Goal: Task Accomplishment & Management: Complete application form

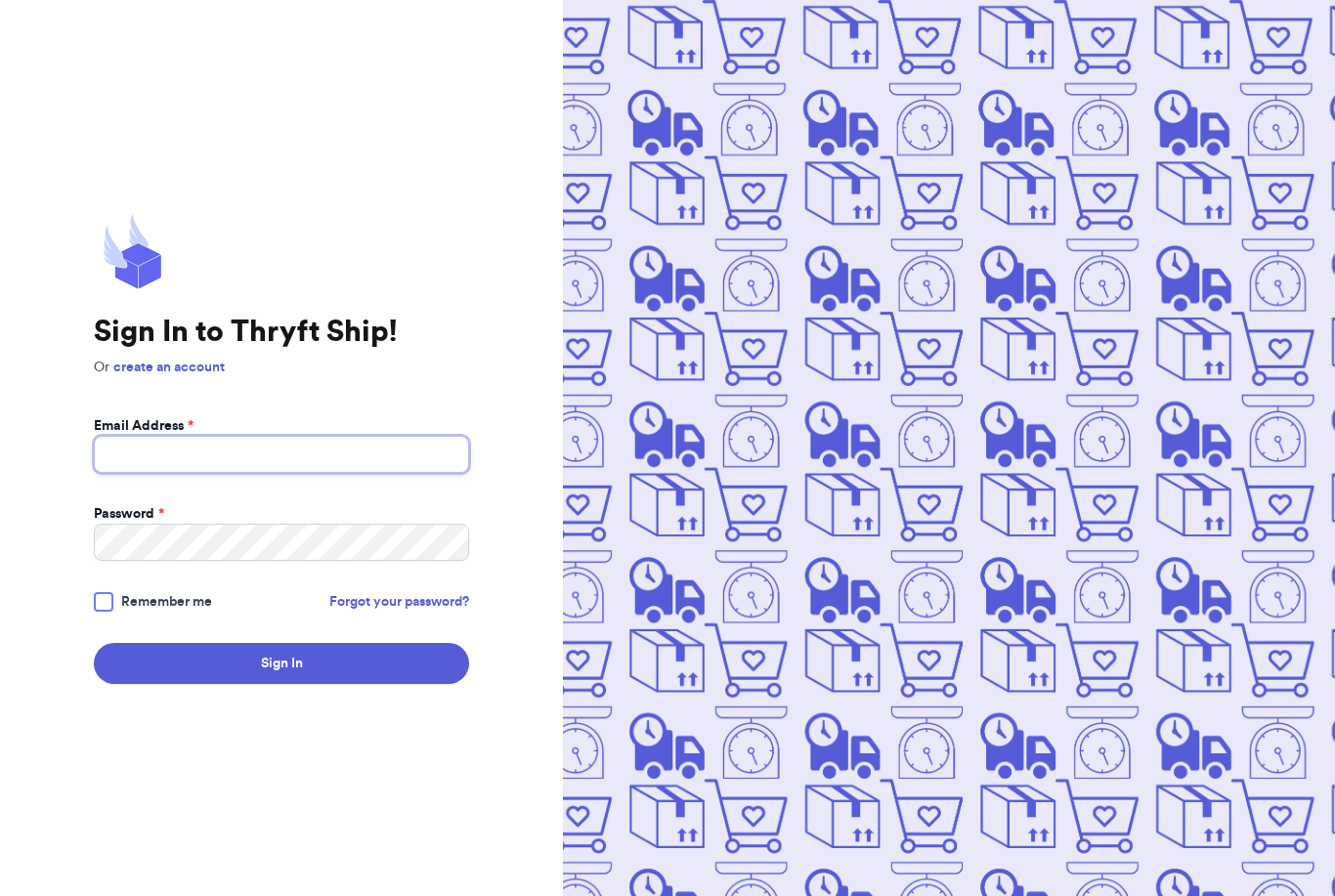
click at [289, 473] on input "Email Address *" at bounding box center [281, 455] width 375 height 38
type input "Rachellynne89@icloud.com"
click at [282, 684] on button "Sign In" at bounding box center [281, 664] width 375 height 42
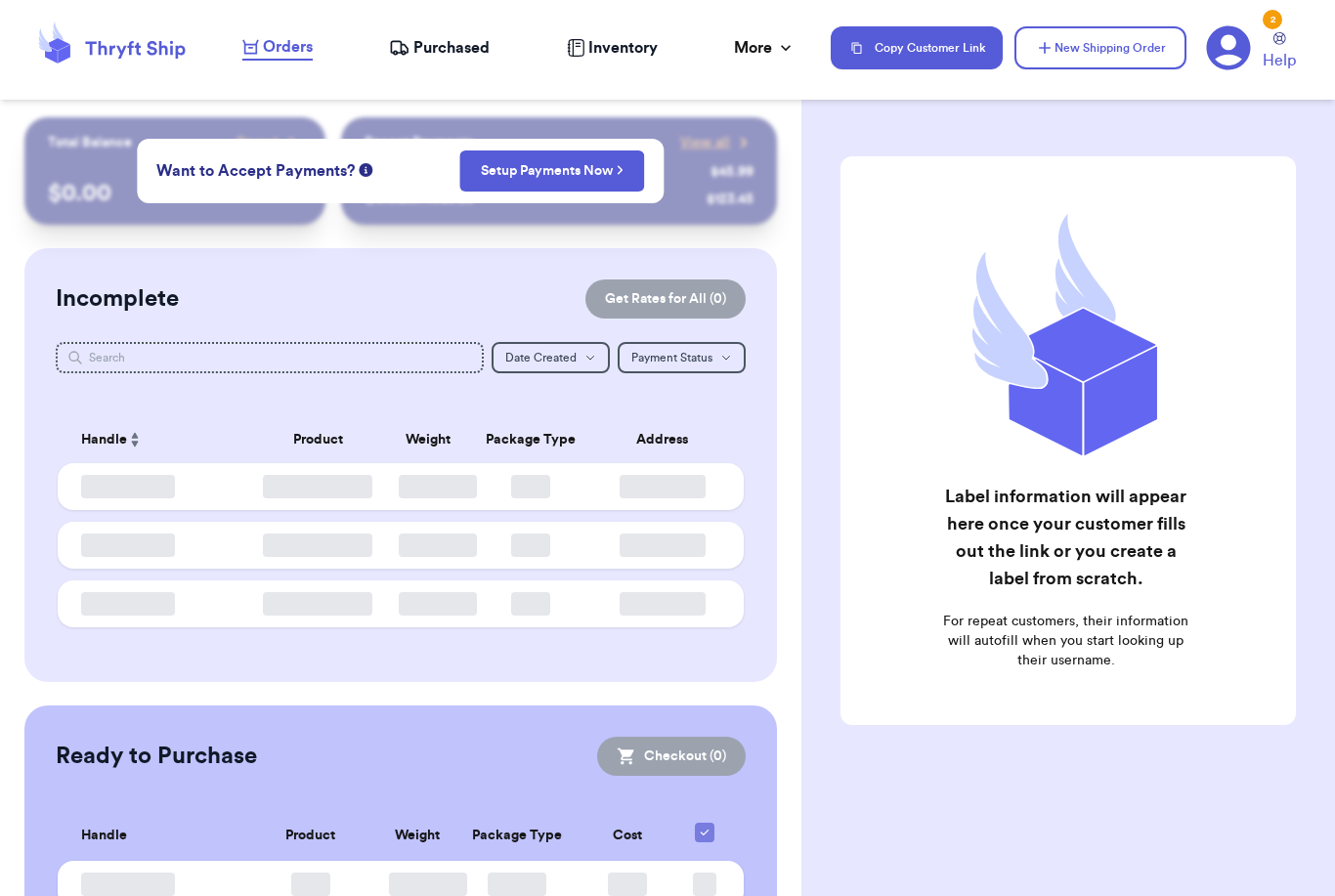
checkbox input "false"
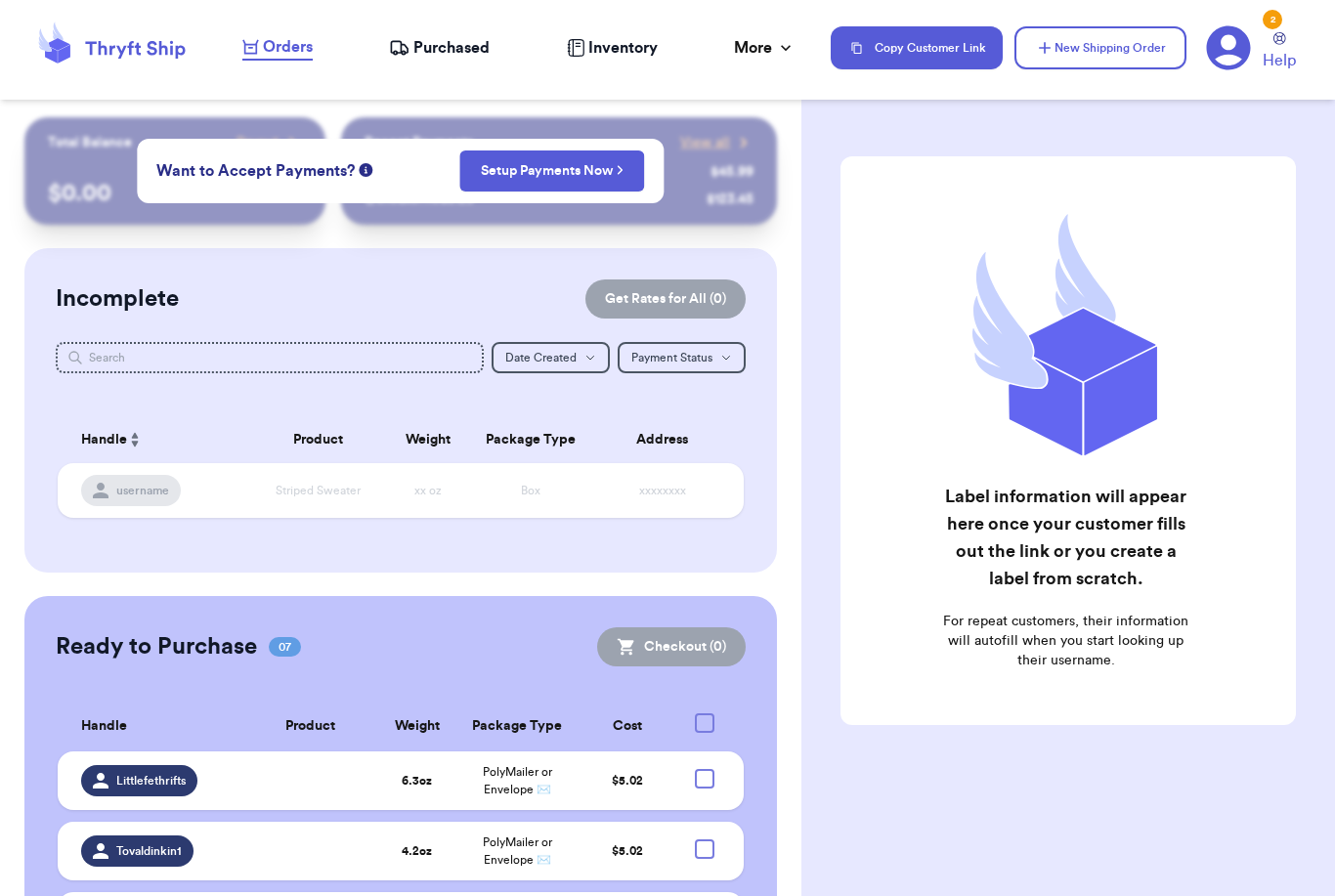
click at [1096, 45] on button "New Shipping Order" at bounding box center [1101, 47] width 172 height 43
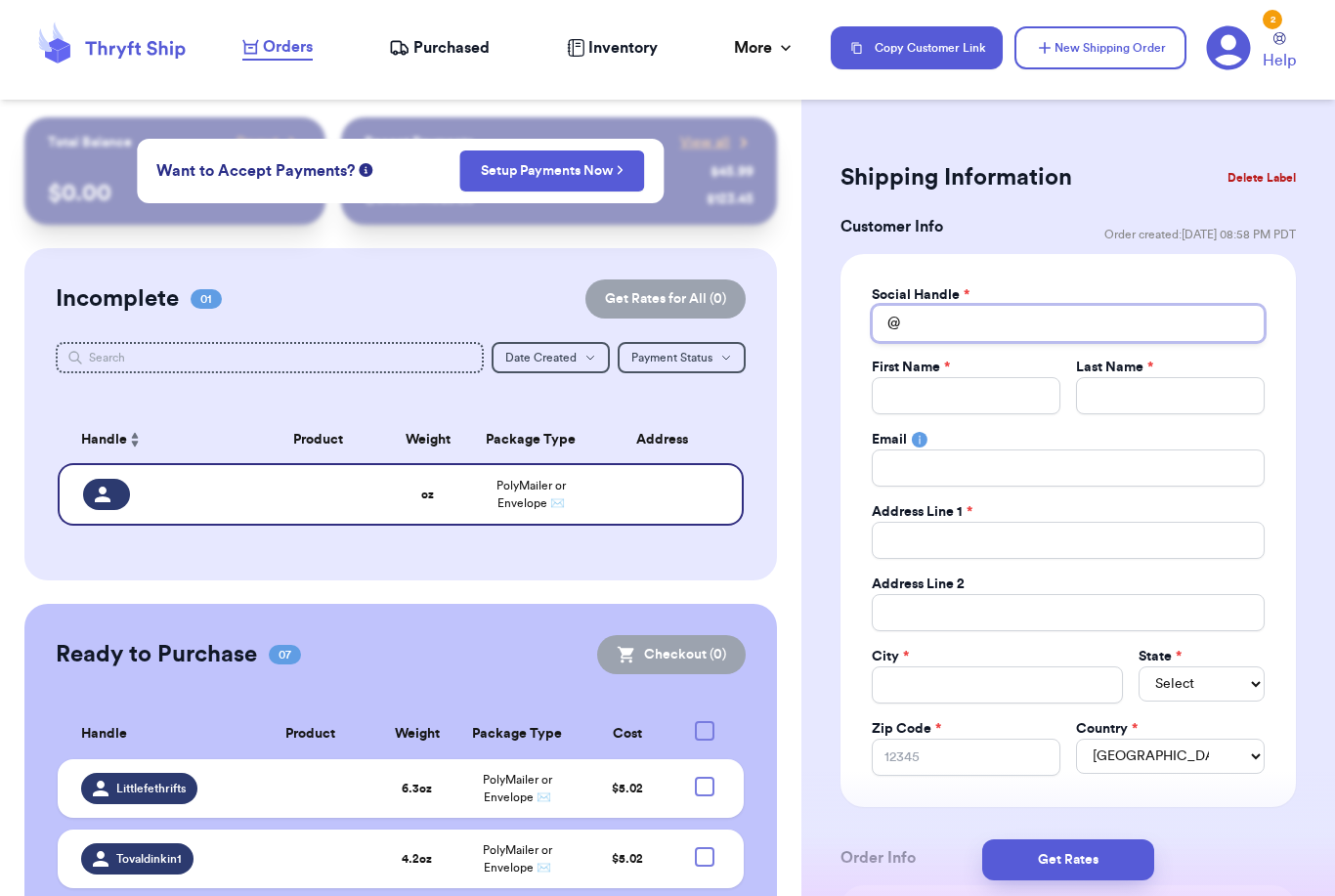
click at [1045, 325] on input "Total Amount Paid" at bounding box center [1067, 323] width 393 height 38
type input "A"
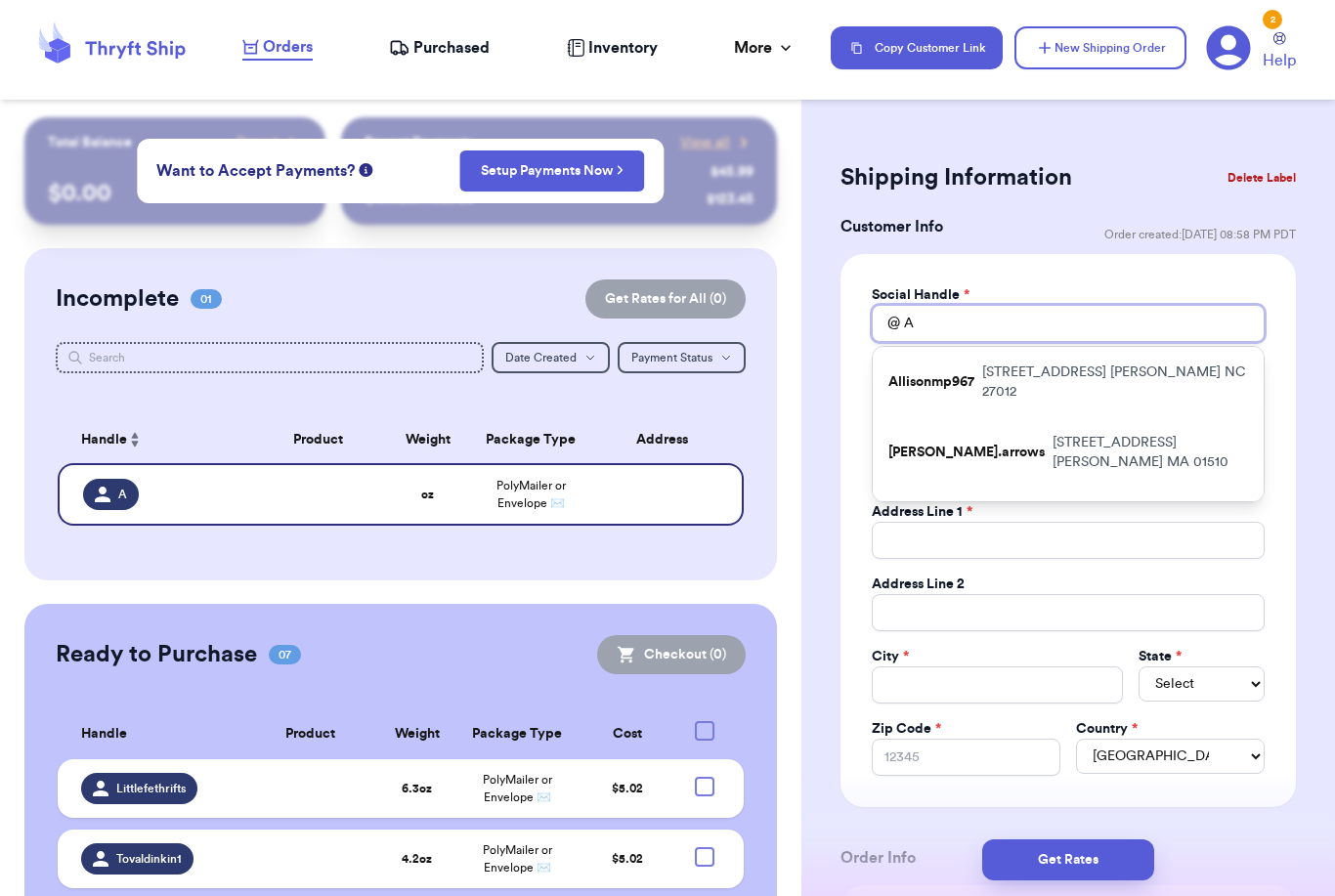
type input "Al"
type input "[PERSON_NAME]"
type input "Alie"
type input "Alie_"
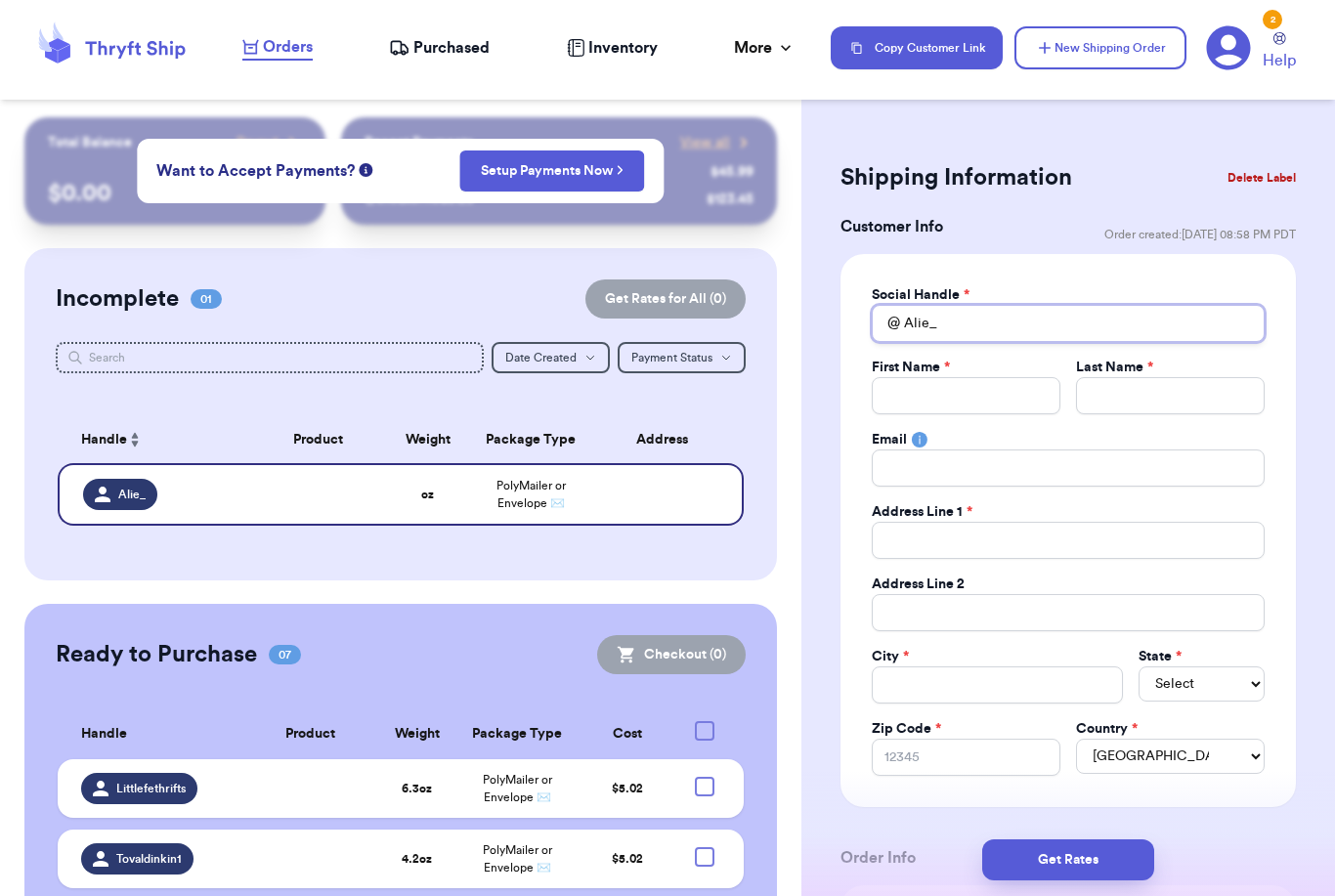
type input "Alie_l"
type input "Alie_la"
type input "Alie_lar"
type input "Alie_lare"
type input "Alie_laree"
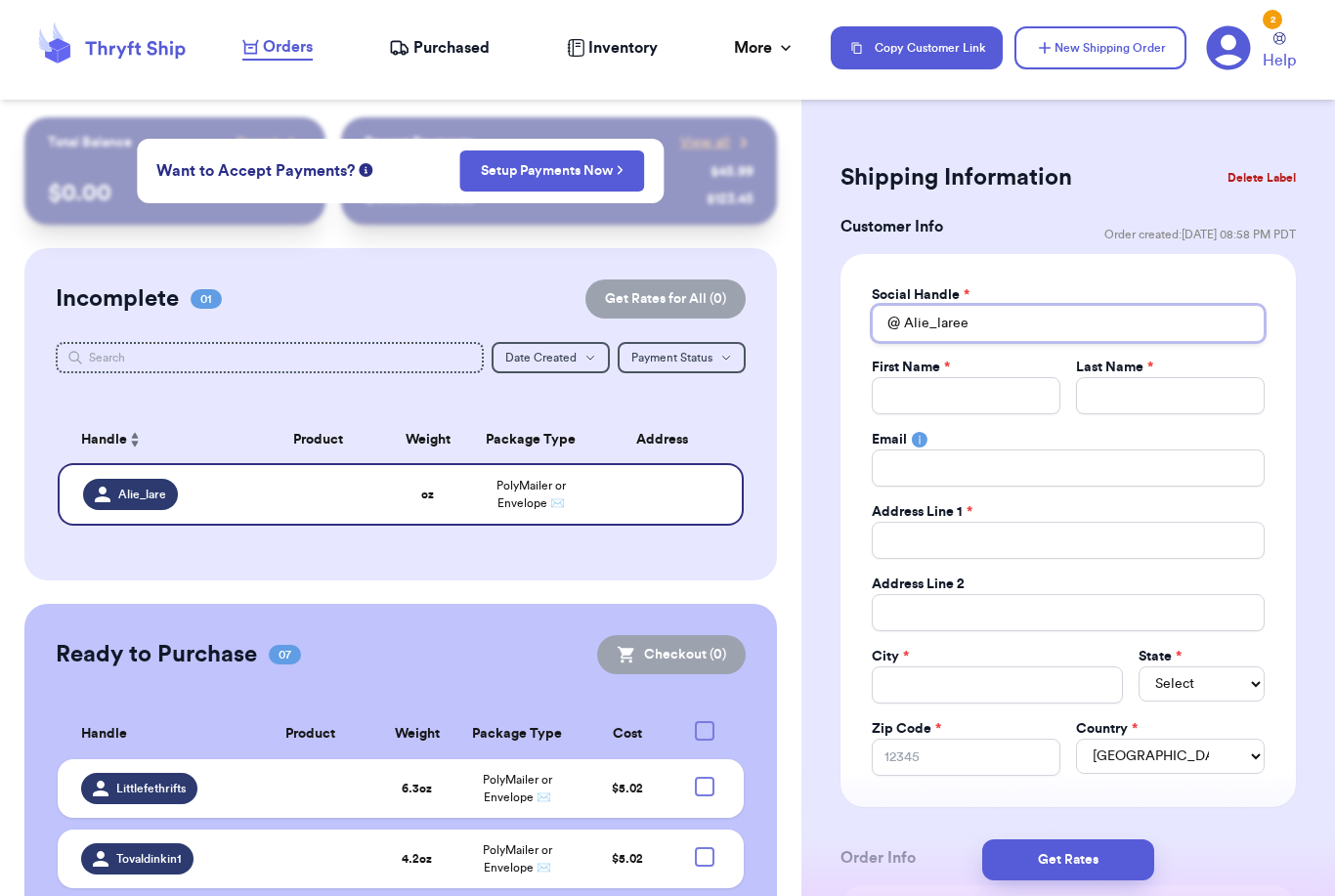
type input "Alie_laree"
type input "A"
type input "Al"
type input "[PERSON_NAME]"
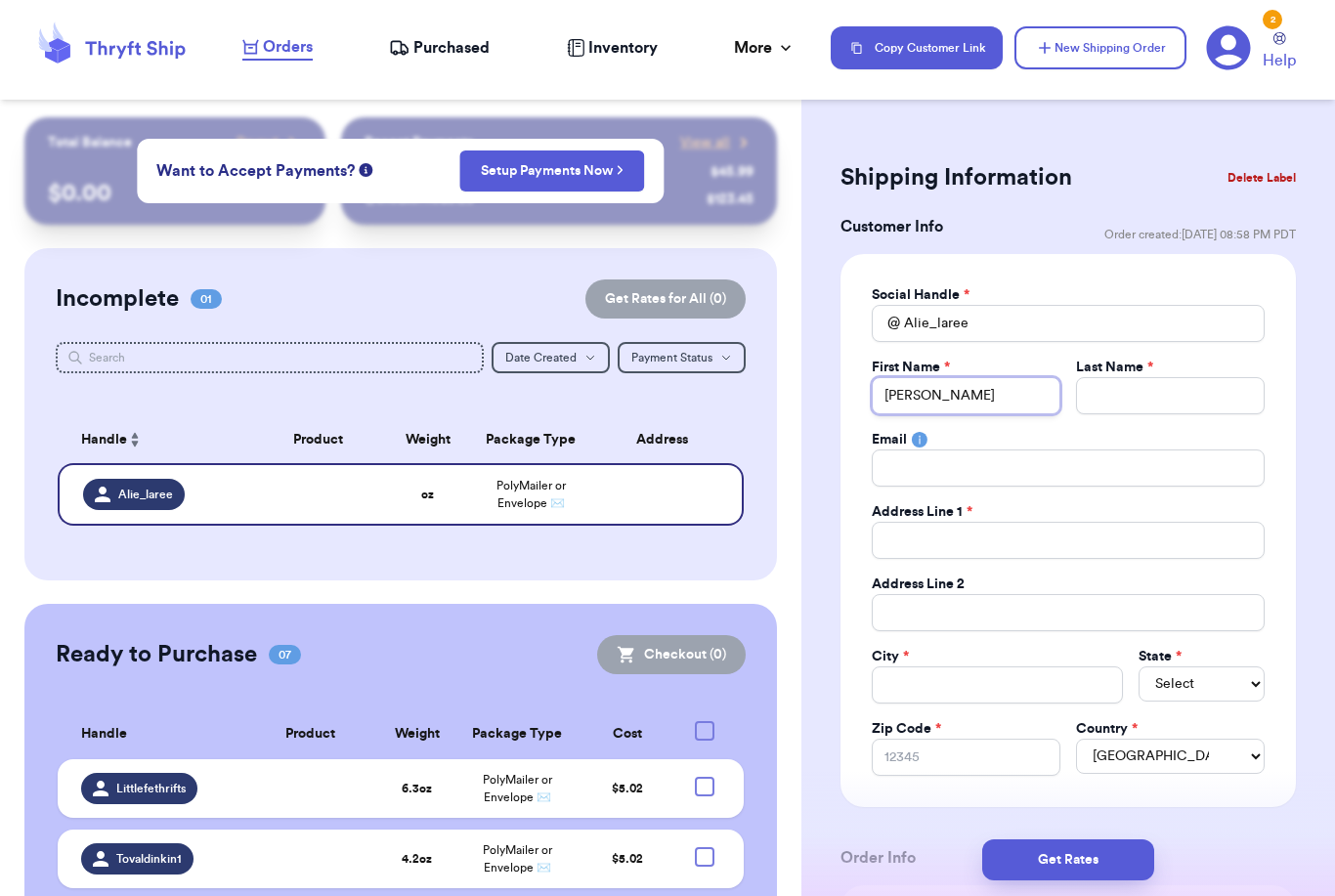
type input "Alis"
type input "Aliso"
type input "[PERSON_NAME]"
type input "L"
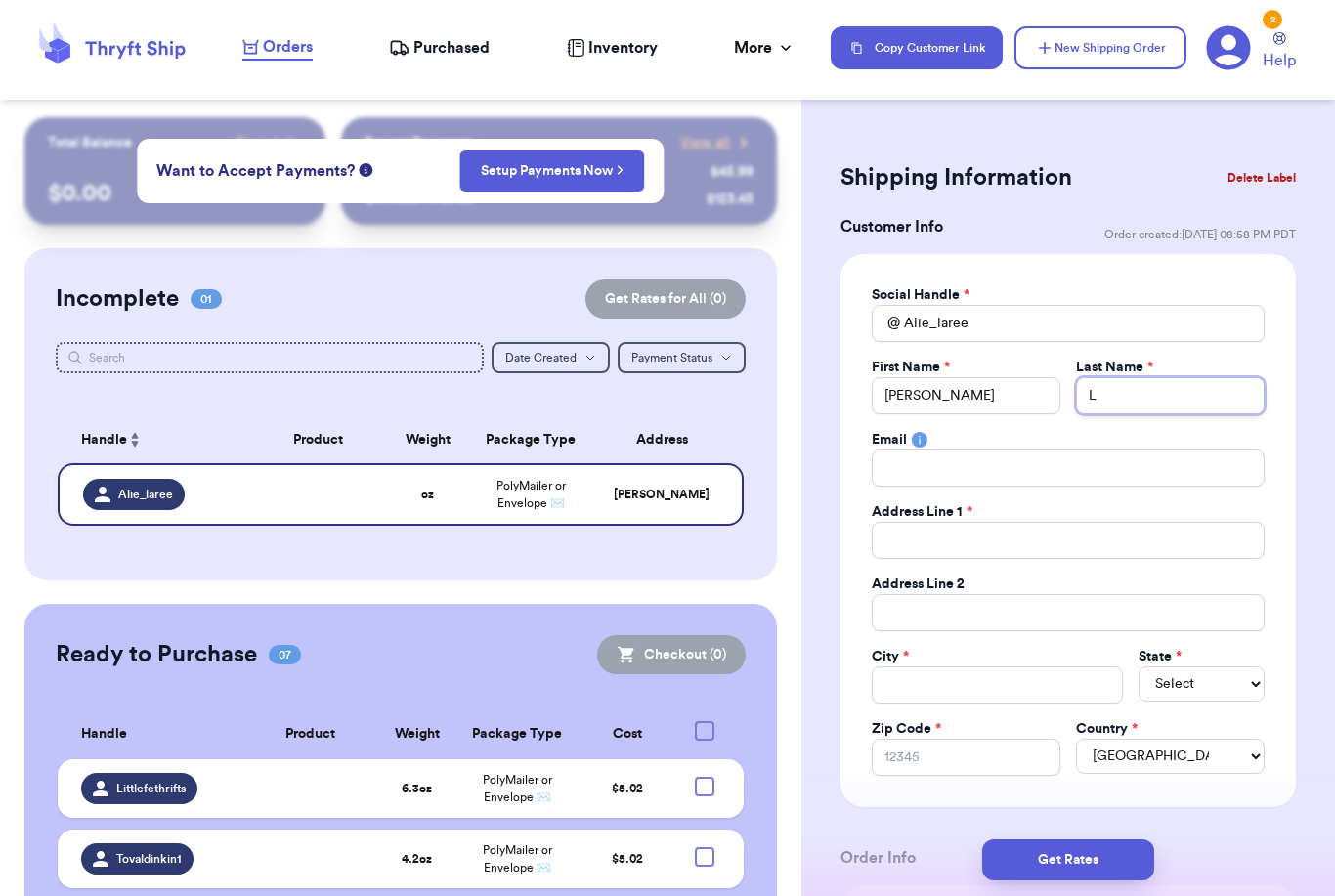
type input "La"
type input "Lar"
type input "[PERSON_NAME]"
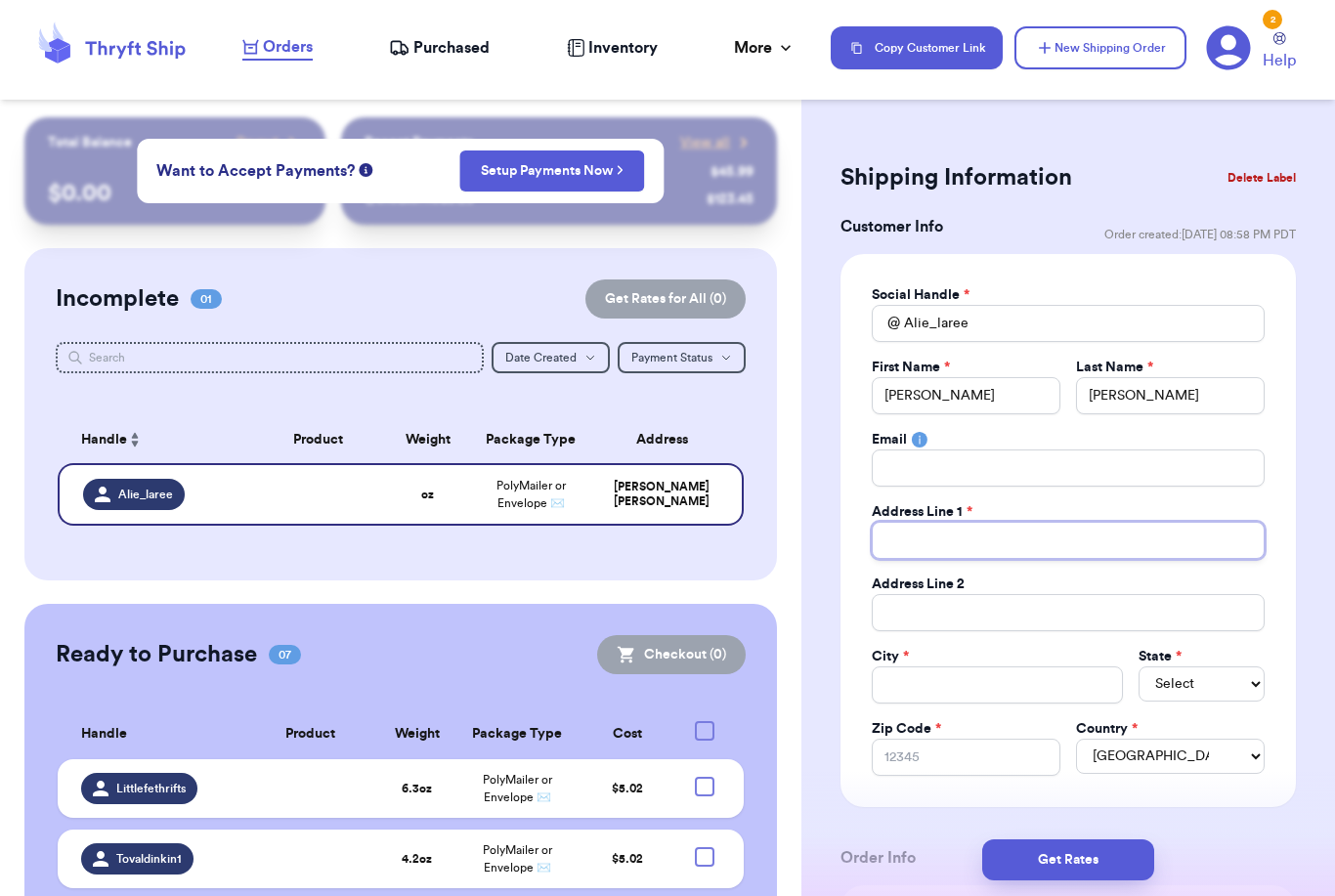
type input "7"
type input "78"
type input "787"
type input "787 D"
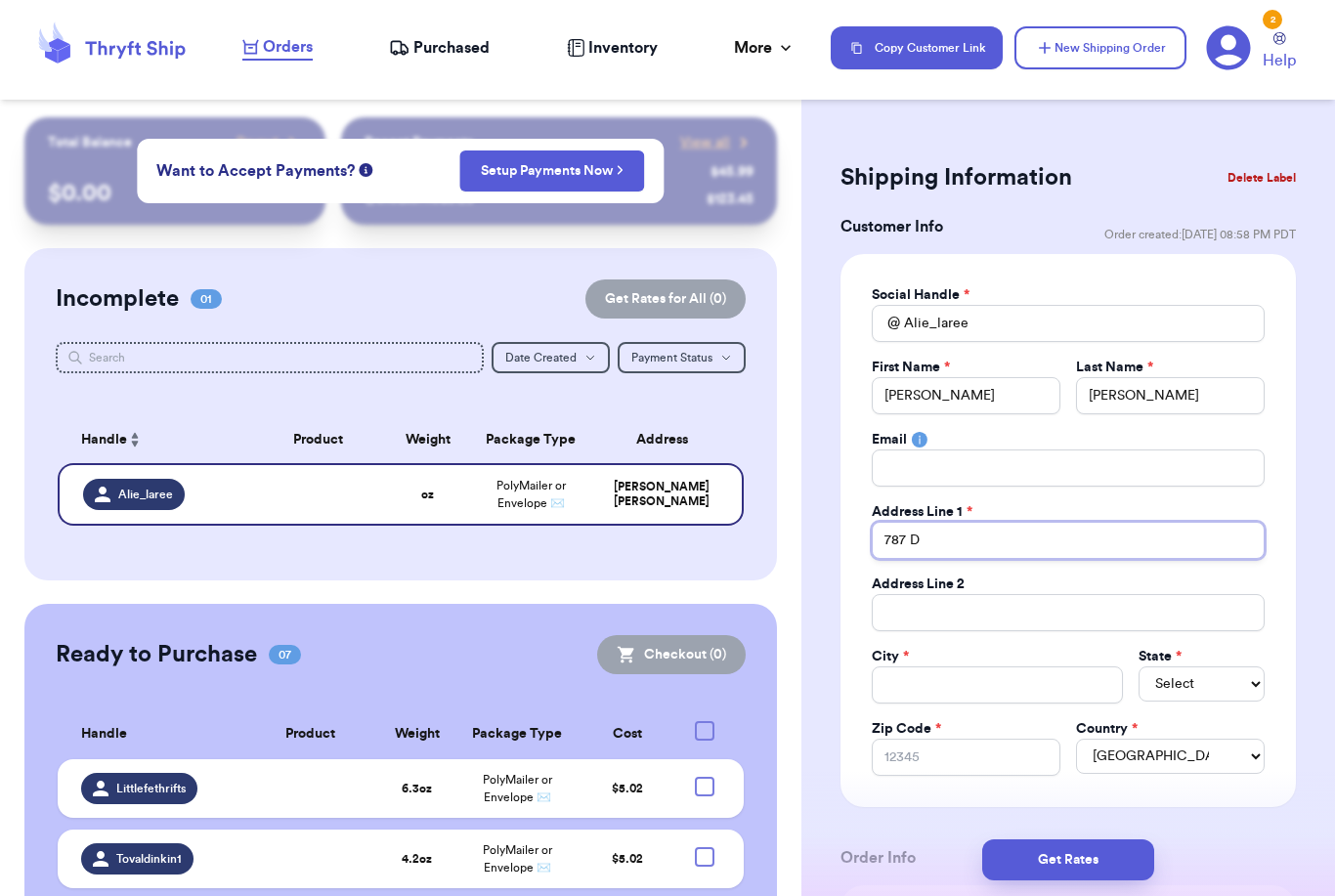
type input "787 De"
type input "787 Dea"
type input "787 Dead"
type input "787 Deadw"
type input "787 Deadwy"
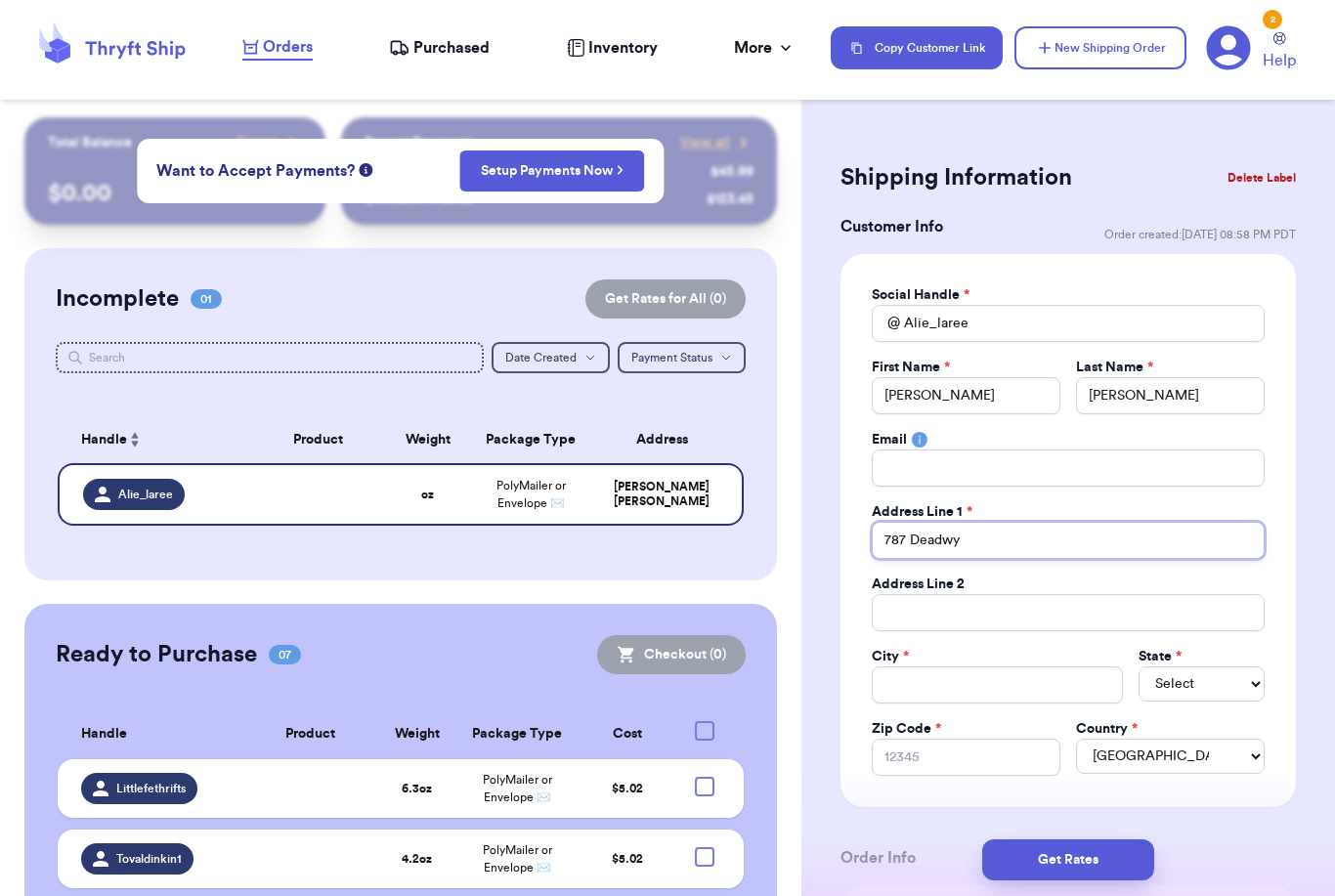
type input "787 Deadwyl"
type input "787 Deadwyle"
type input "787 [PERSON_NAME]"
type input "787 [PERSON_NAME] R"
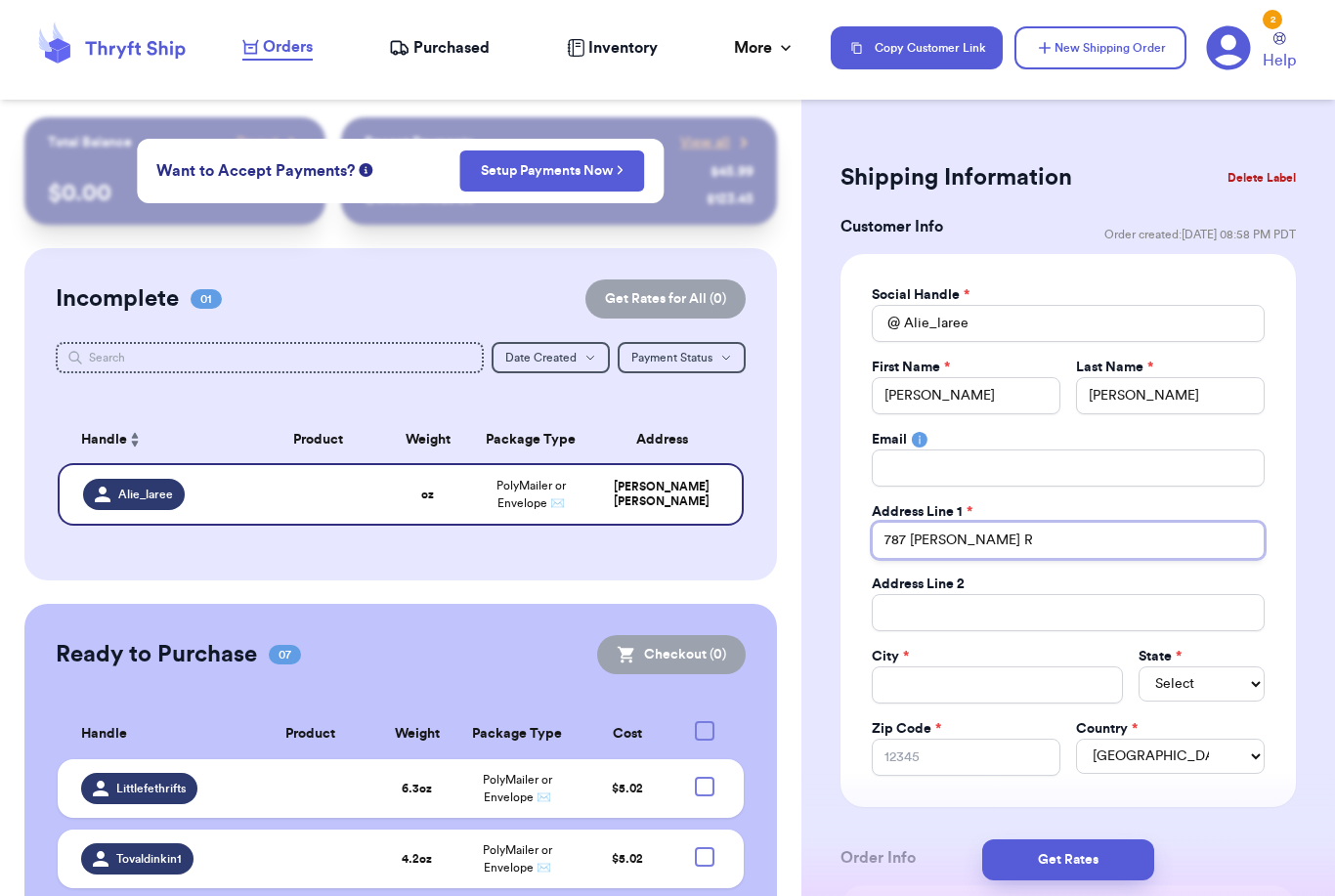
type input "787 [PERSON_NAME]"
type input "787 [PERSON_NAME] [PERSON_NAME]"
type input "[STREET_ADDRESS][PERSON_NAME]"
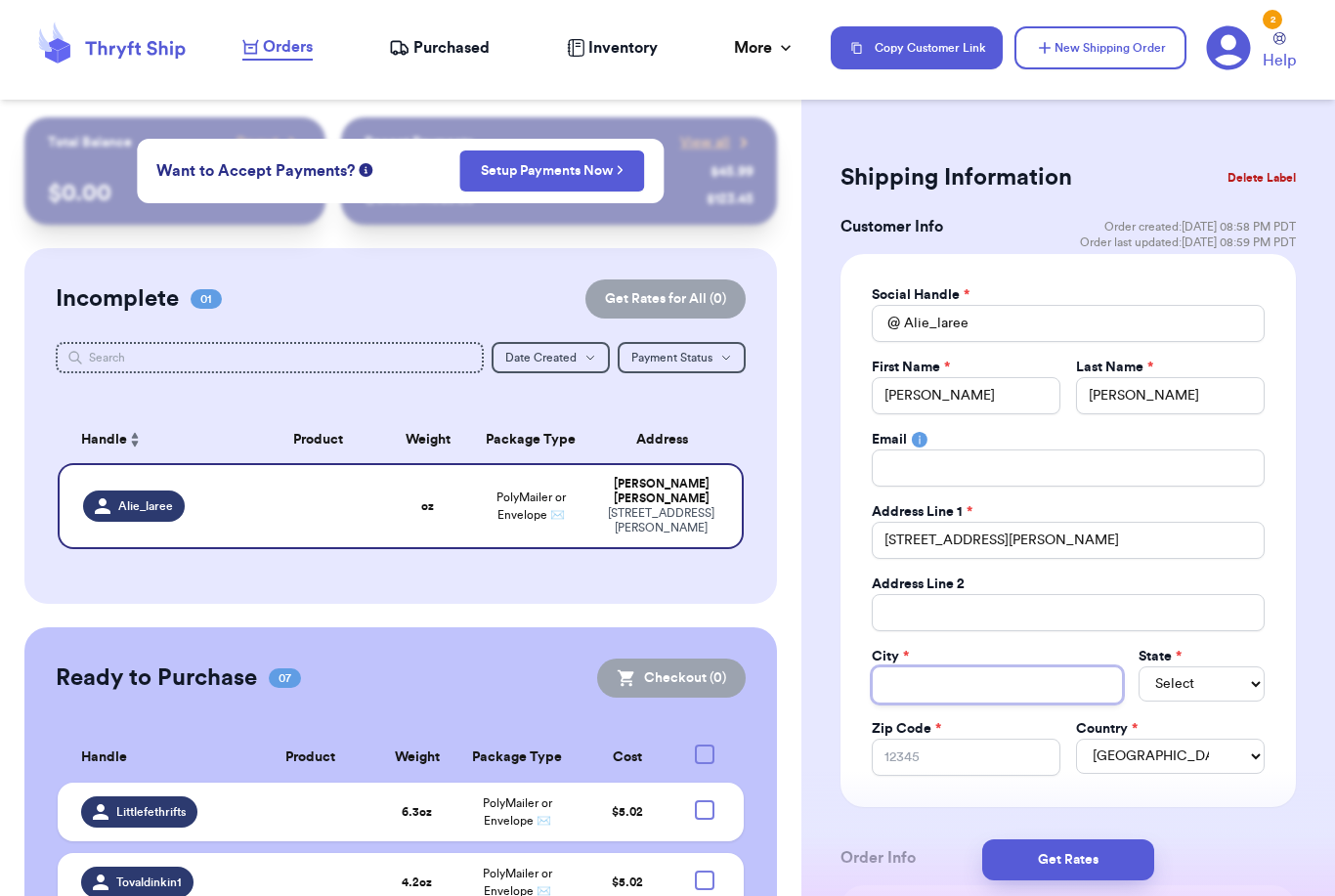
type input "M"
type input "Ma"
type input "May"
type input "[PERSON_NAME]"
type input "Maysv"
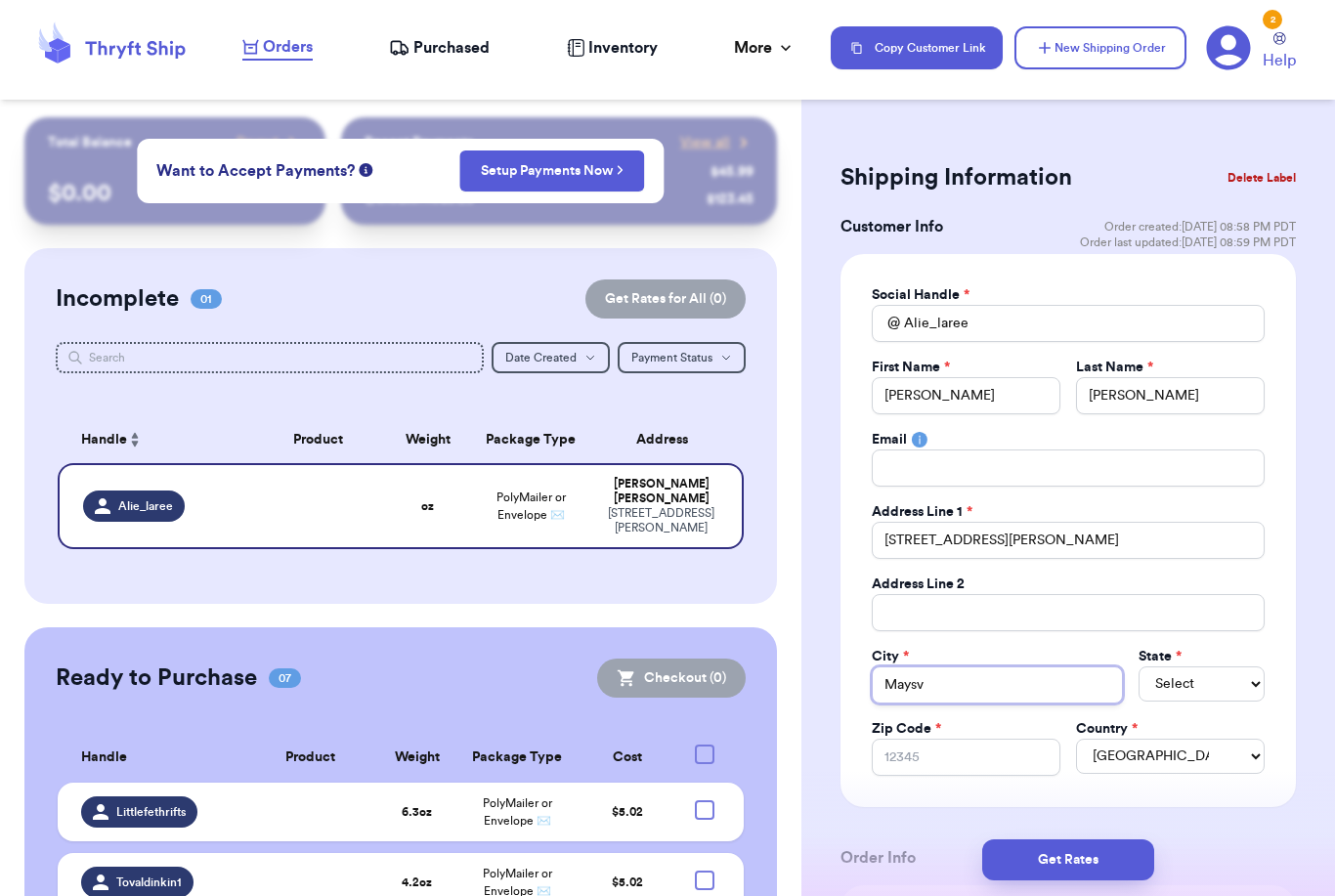
type input "Maysvi"
type input "Maysvil"
type input "Maysvill"
type input "[GEOGRAPHIC_DATA]"
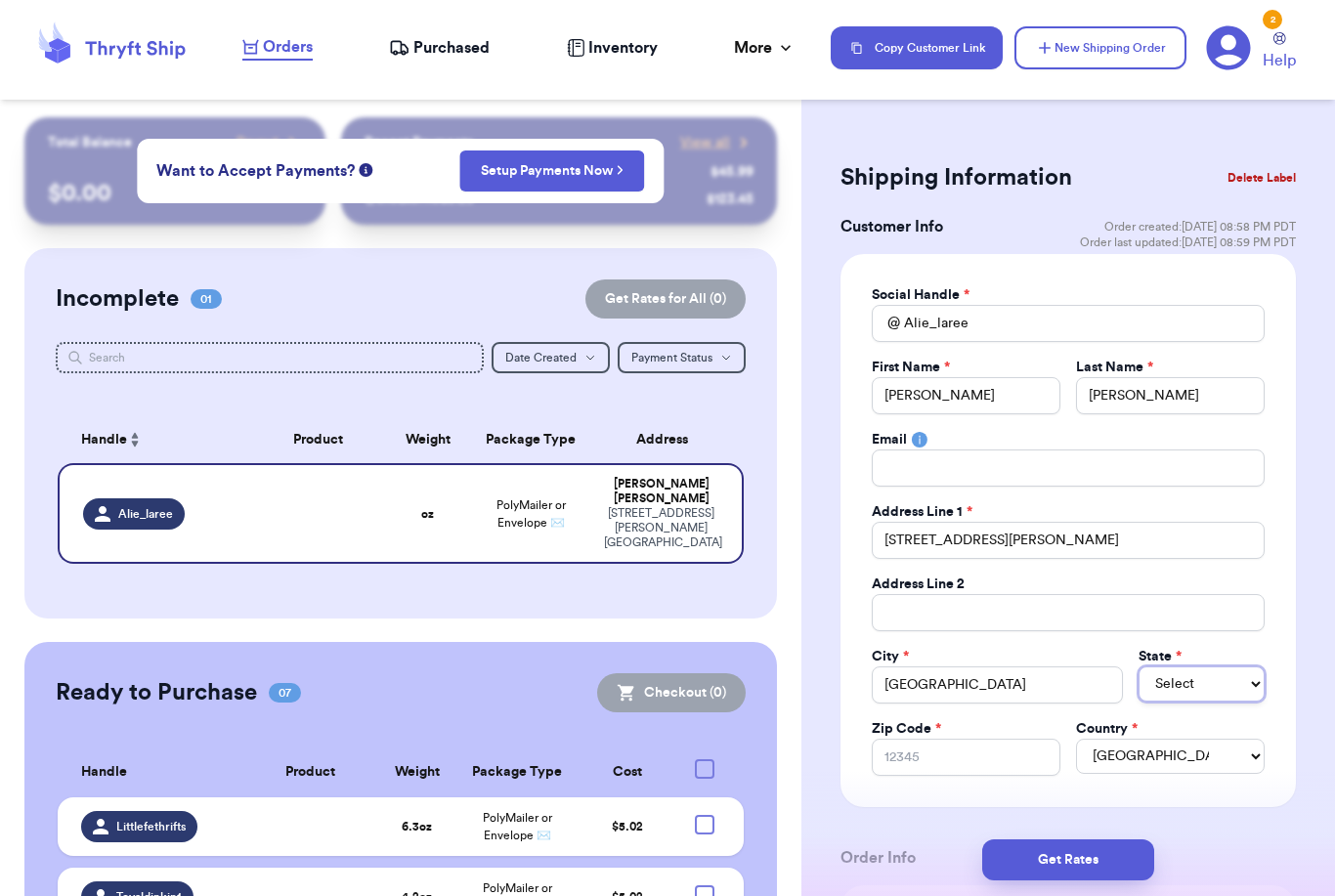
select select "GA"
click at [969, 762] on input "Zip Code *" at bounding box center [965, 758] width 189 height 38
type input "3"
type input "30"
type input "305"
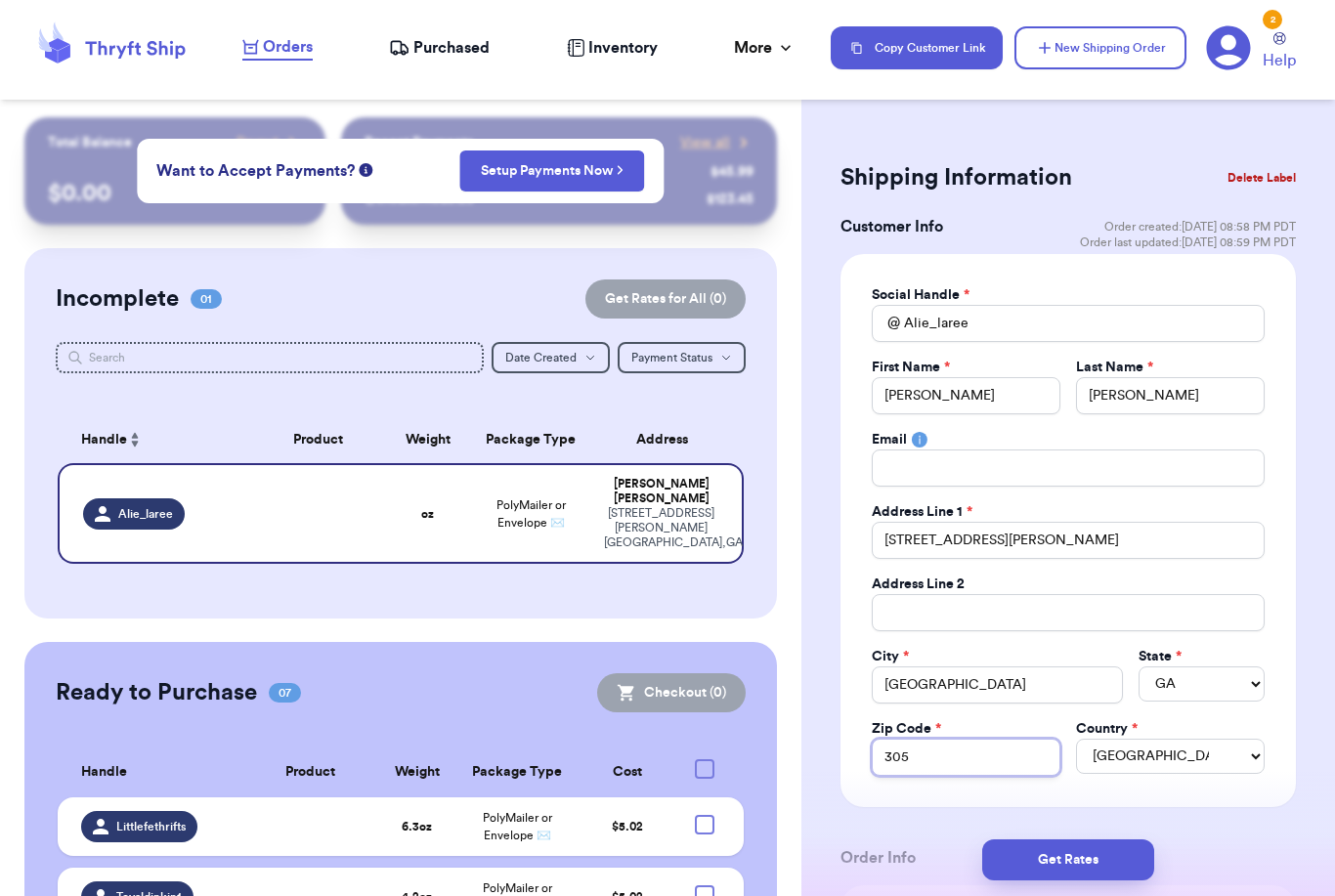
type input "3055"
type input "30558"
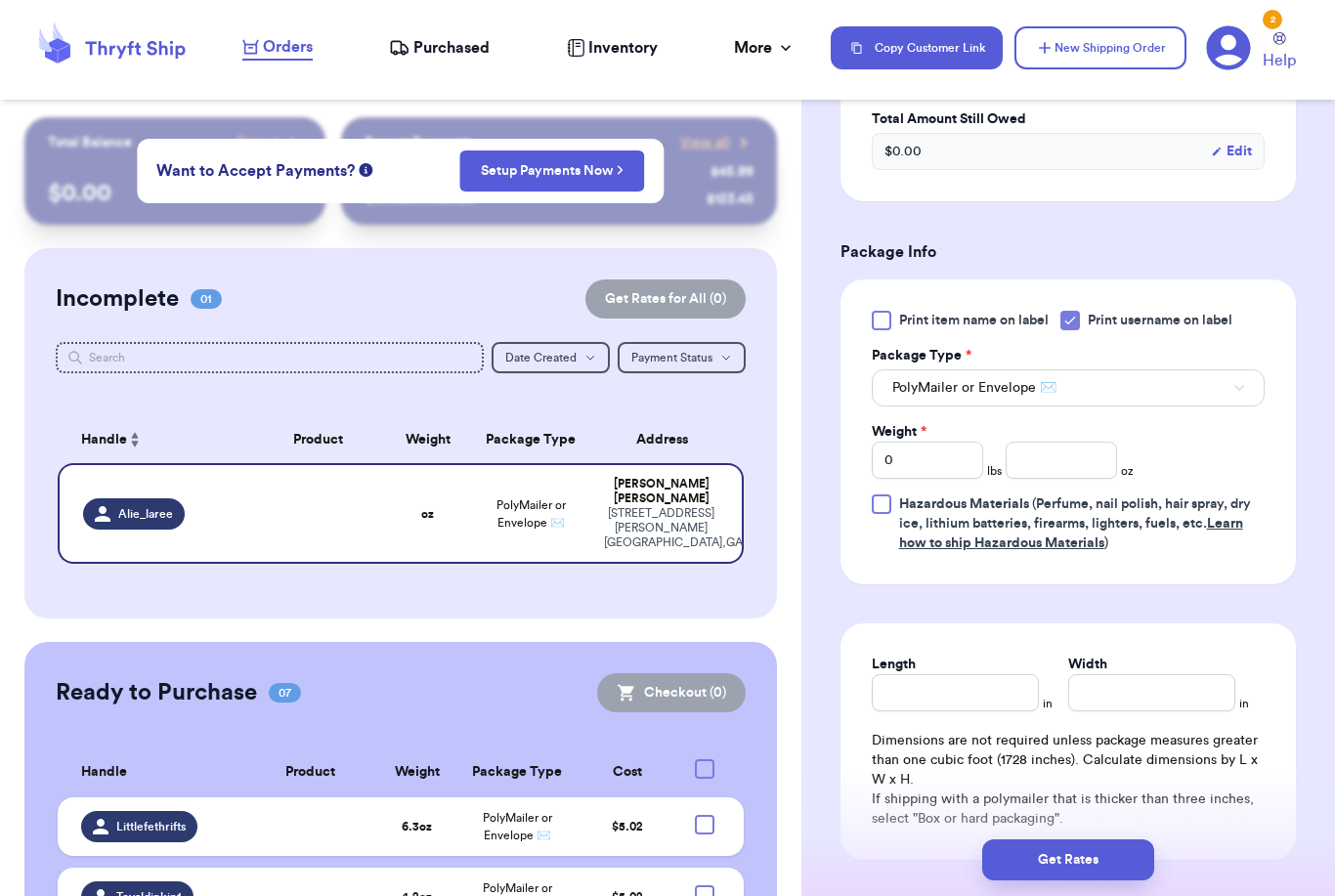
scroll to position [1120, 0]
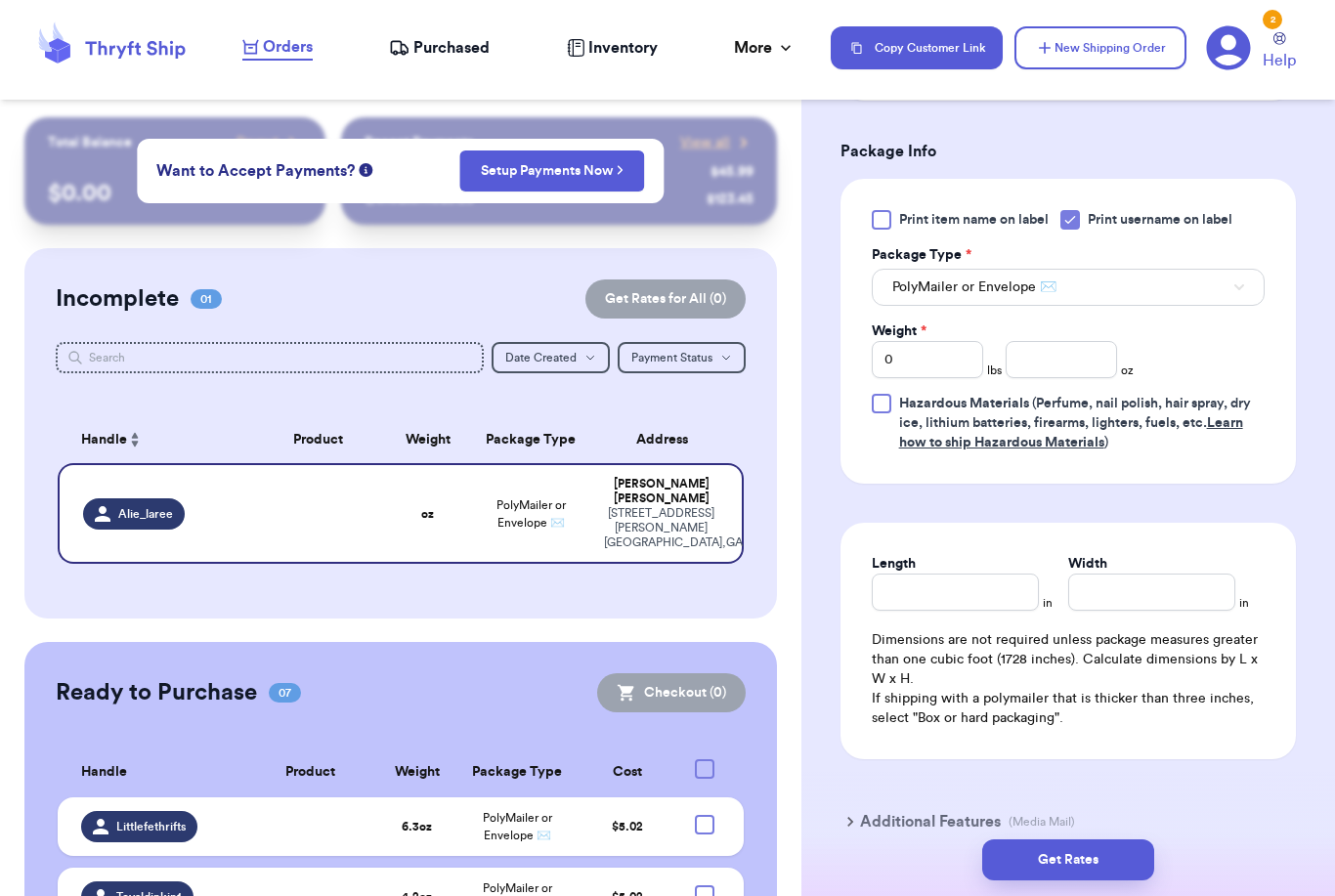
type input "30558"
click at [1073, 374] on input "number" at bounding box center [1061, 360] width 112 height 38
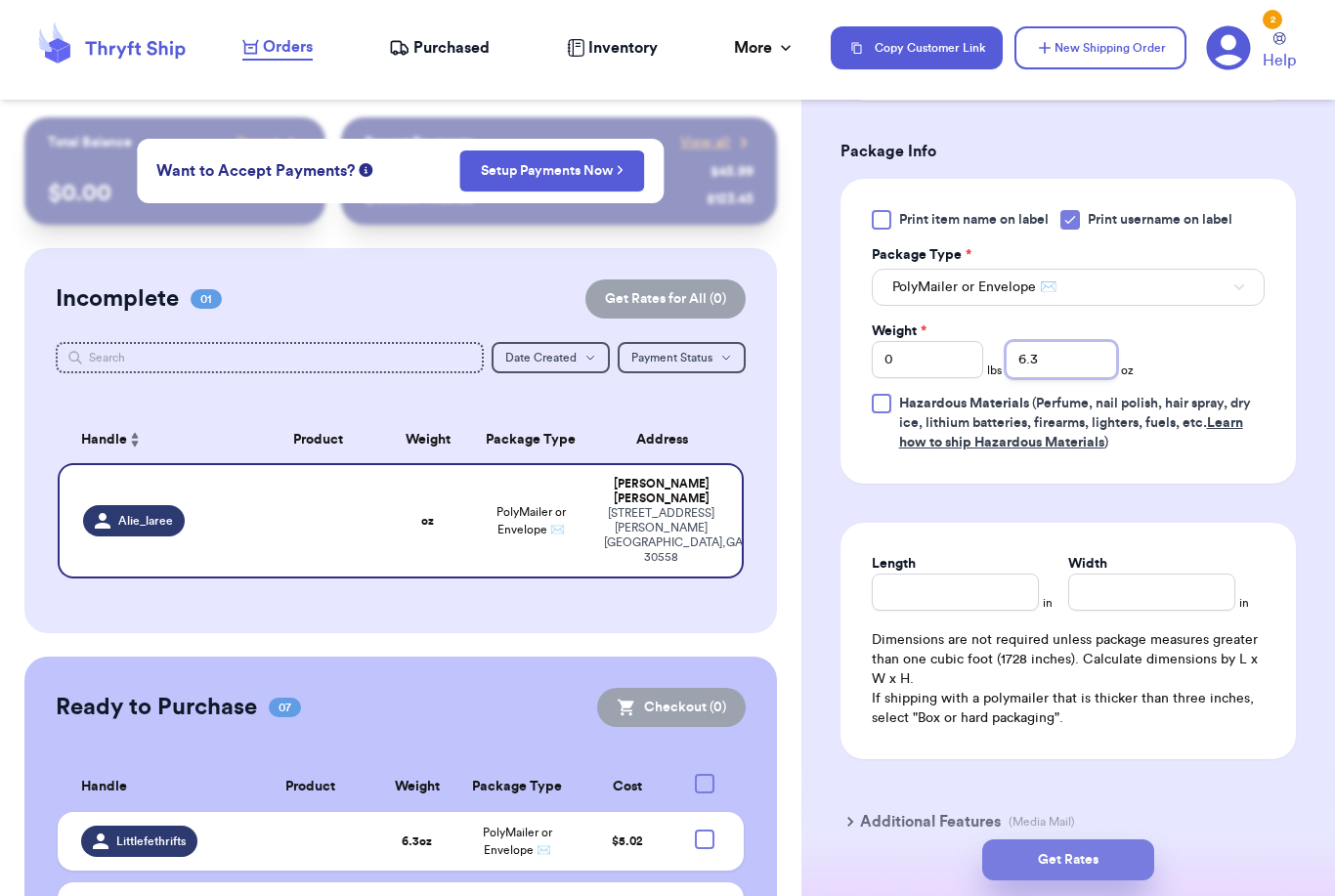
type input "6.3"
click at [1123, 841] on button "Get Rates" at bounding box center [1068, 860] width 172 height 42
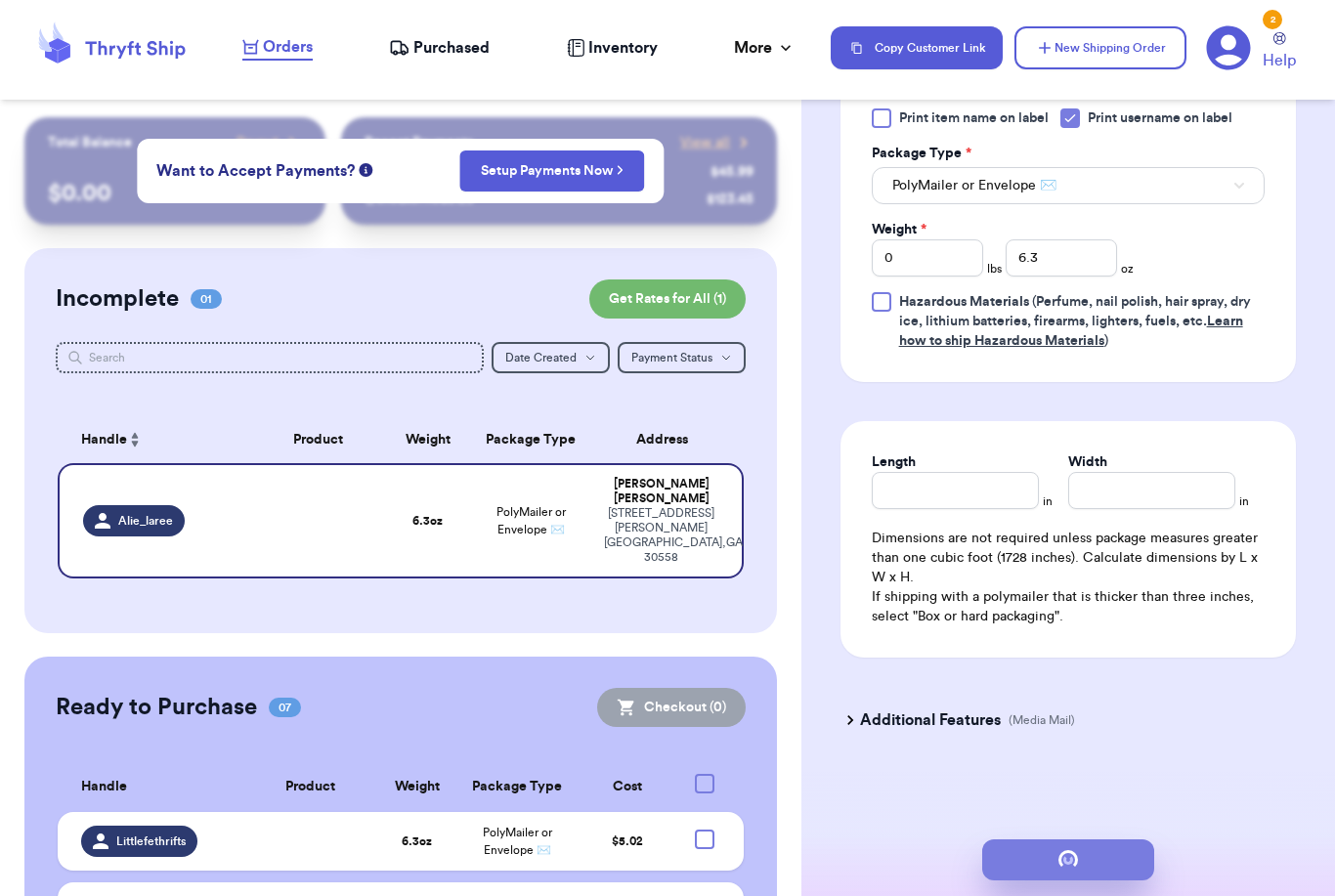
scroll to position [0, 0]
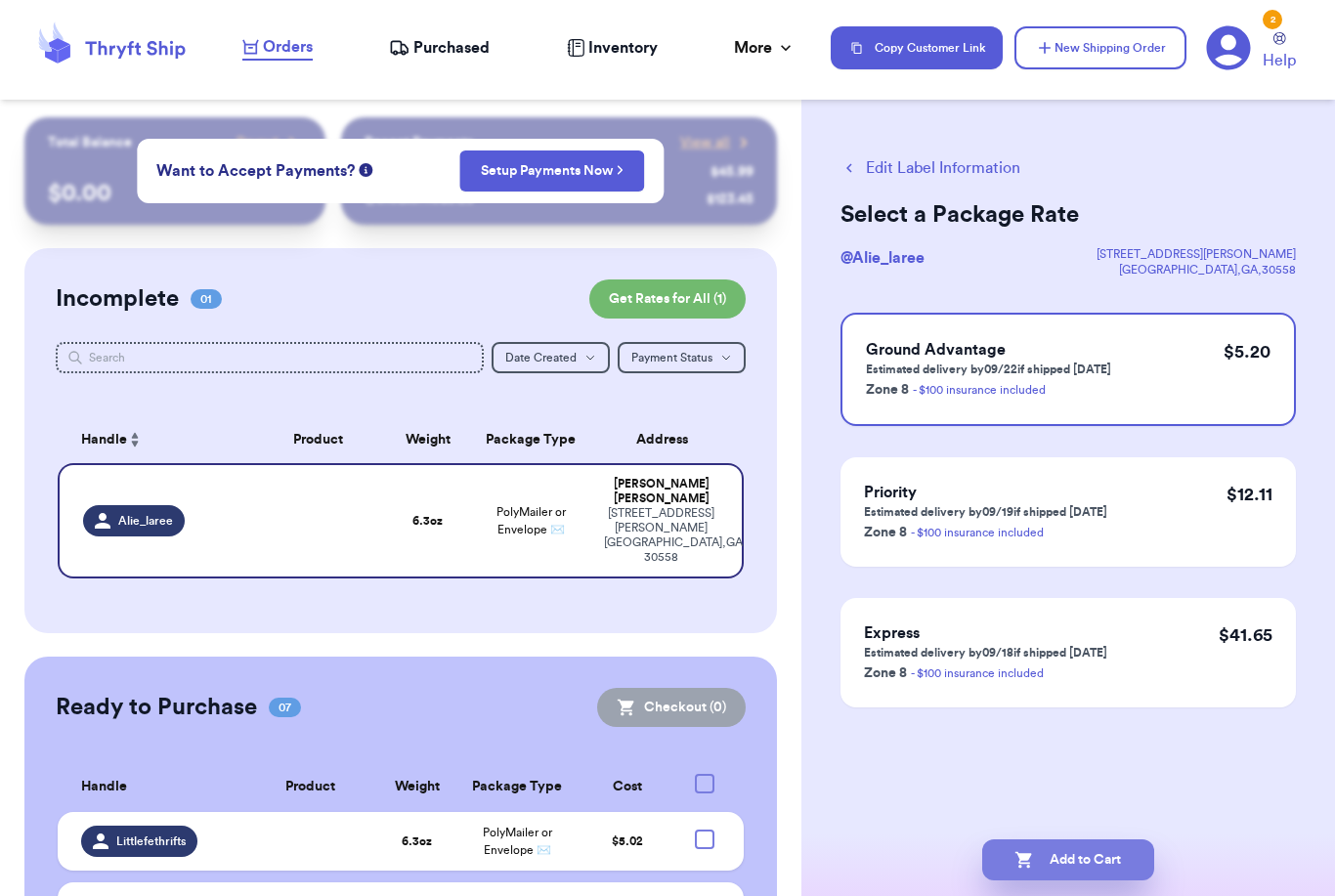
click at [1057, 840] on button "Add to Cart" at bounding box center [1068, 860] width 172 height 42
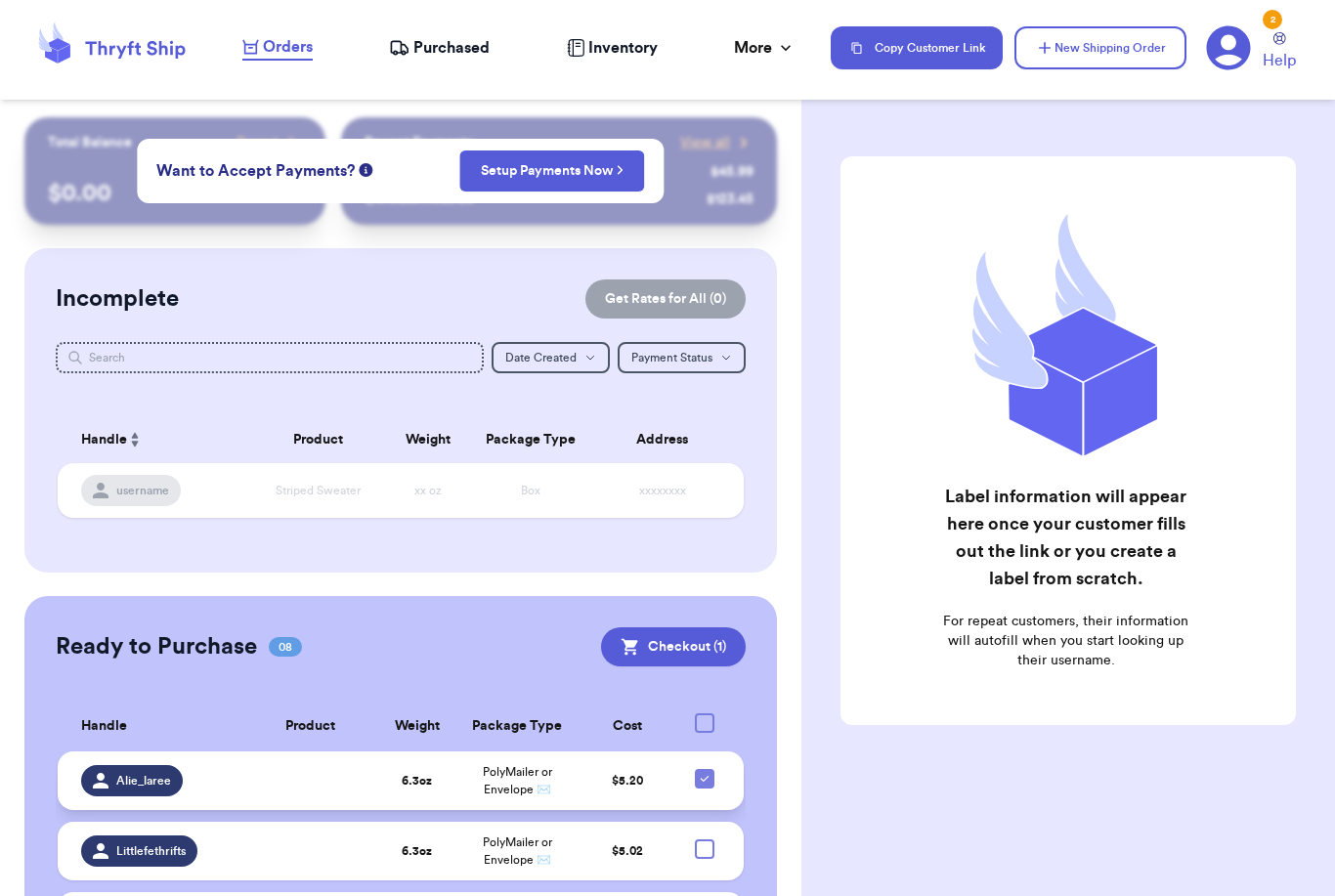
click at [248, 771] on td at bounding box center [311, 780] width 133 height 58
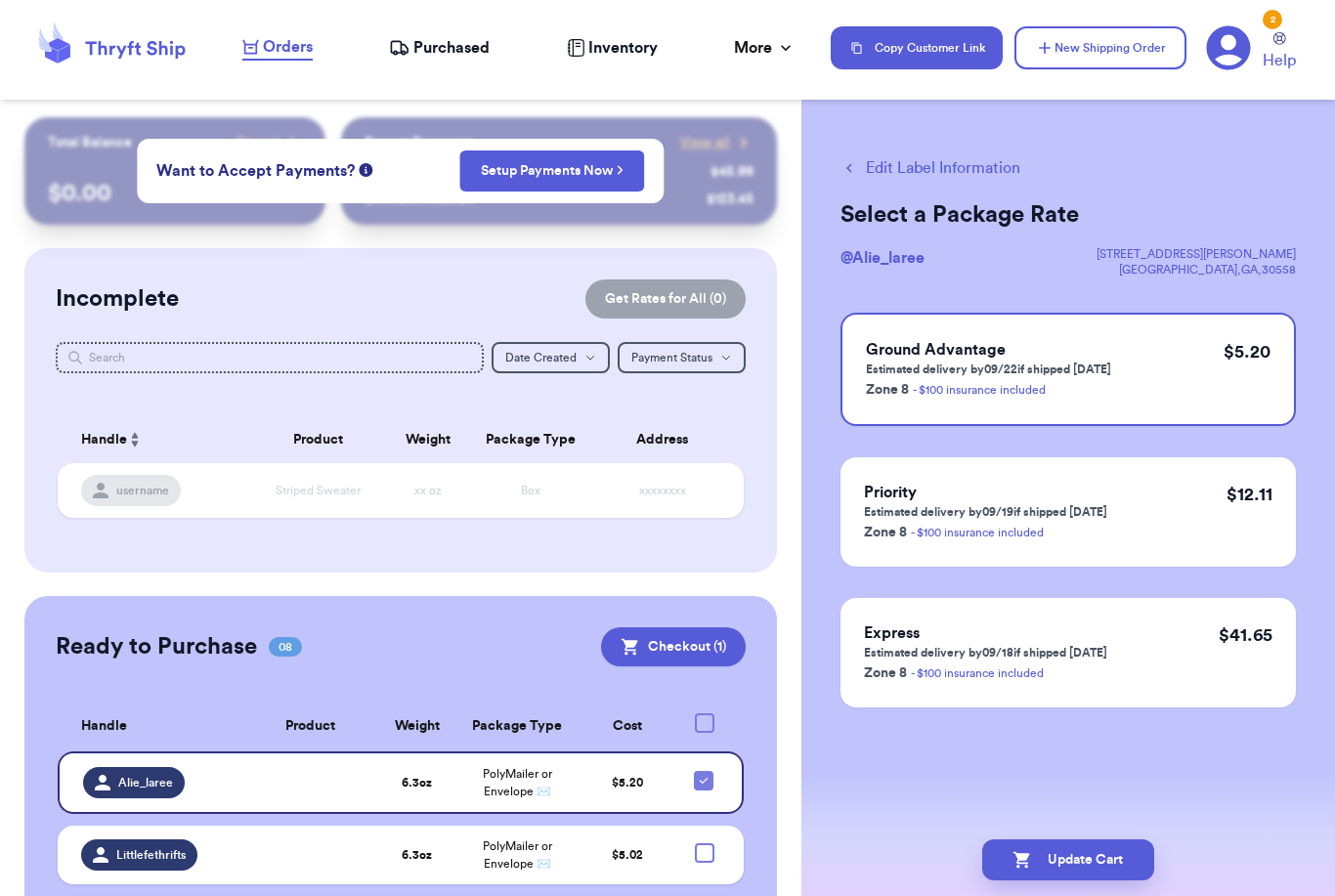
click at [927, 173] on button "Edit Label Information" at bounding box center [931, 168] width 180 height 24
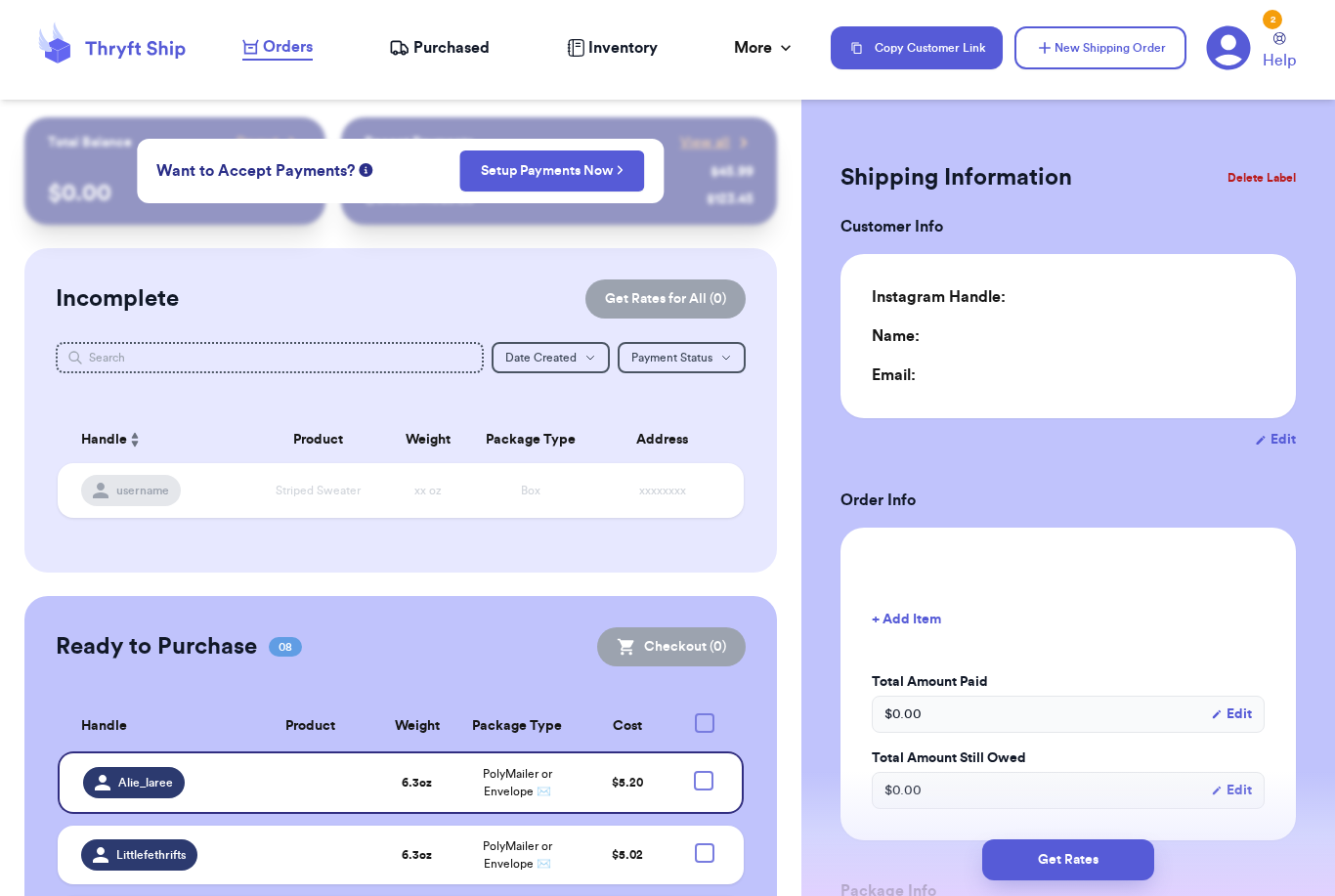
checkbox input "false"
type input "0"
type input "6.3"
type input "0"
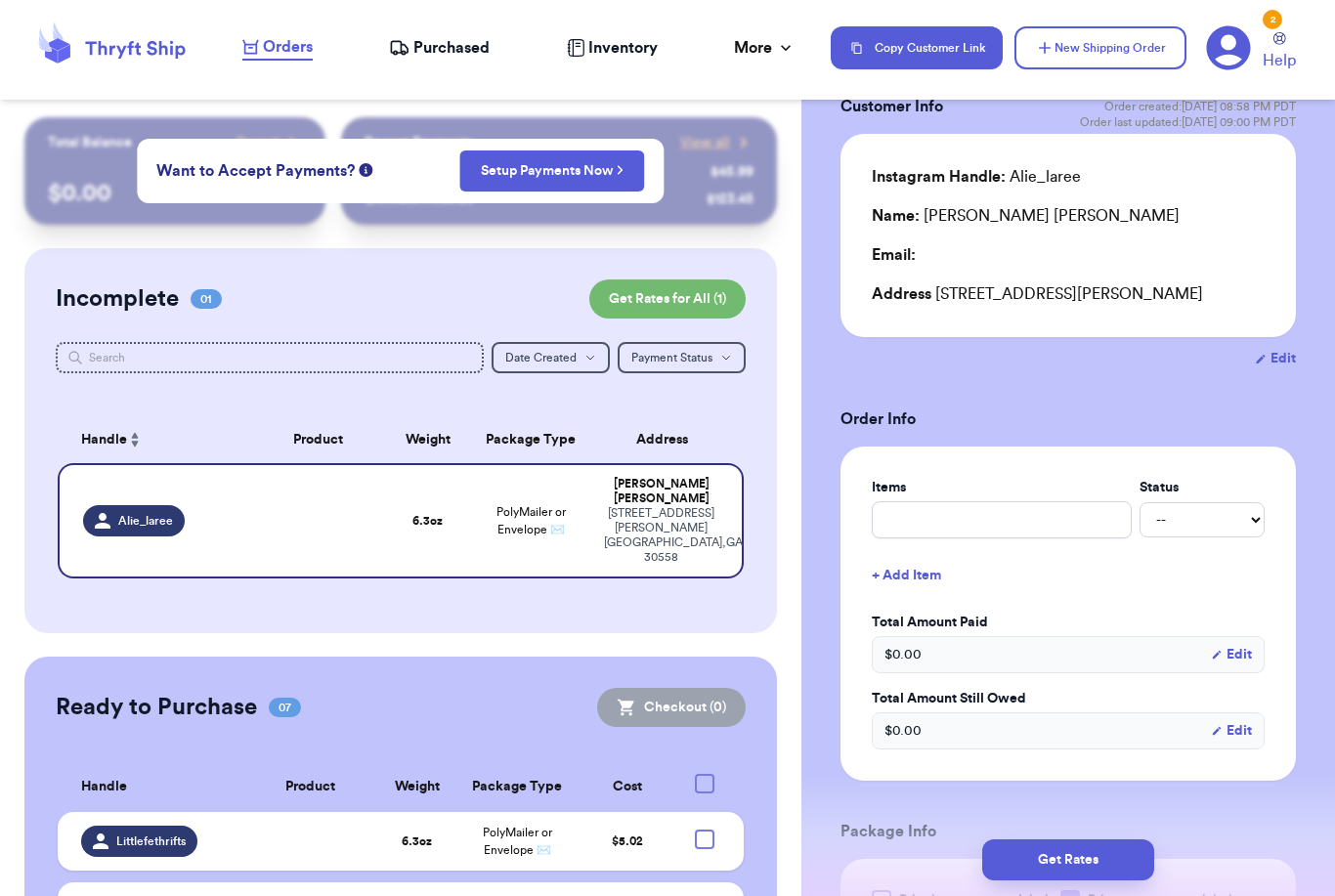
scroll to position [17, 0]
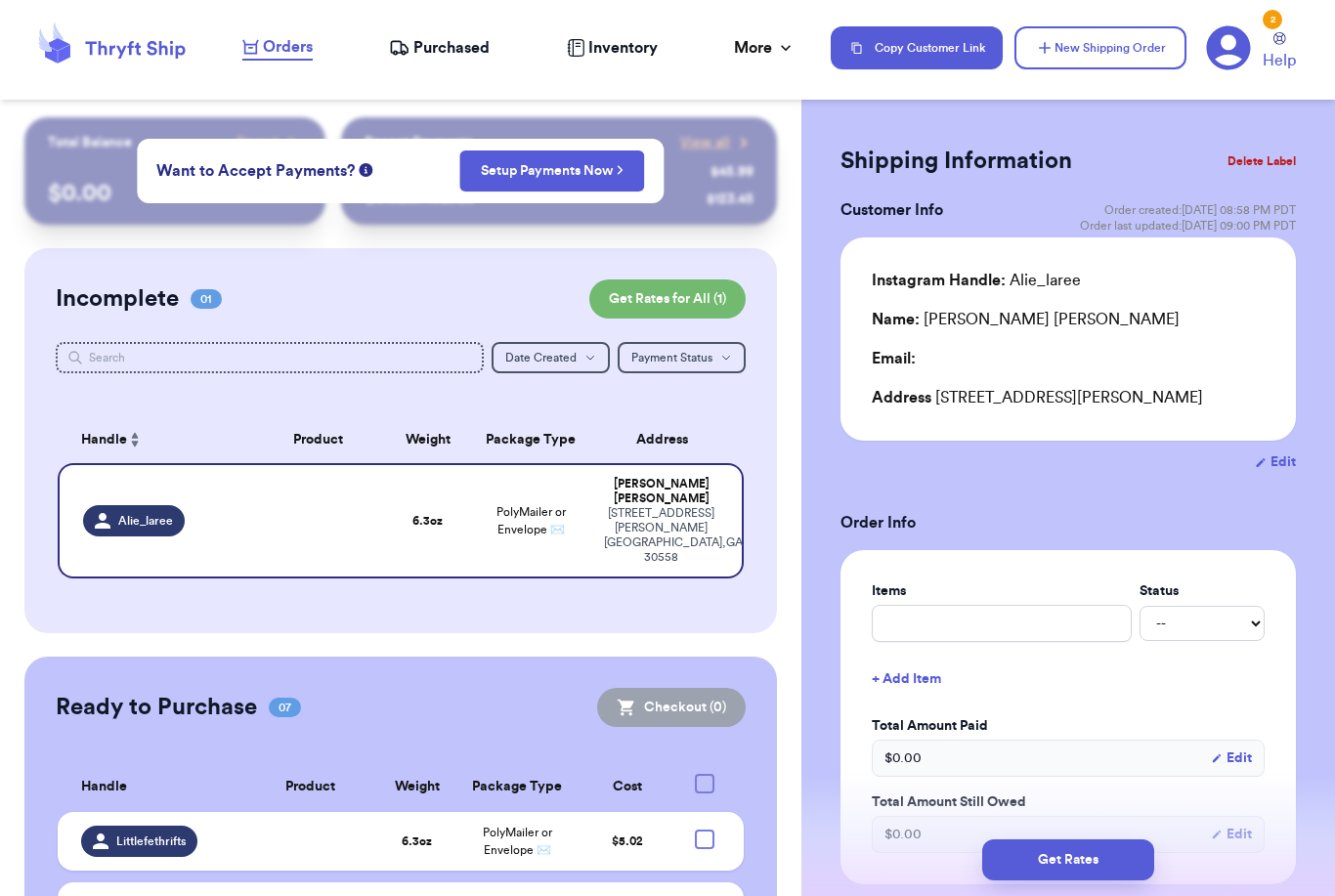
click at [1282, 468] on button "Edit" at bounding box center [1276, 463] width 42 height 20
select select "GA"
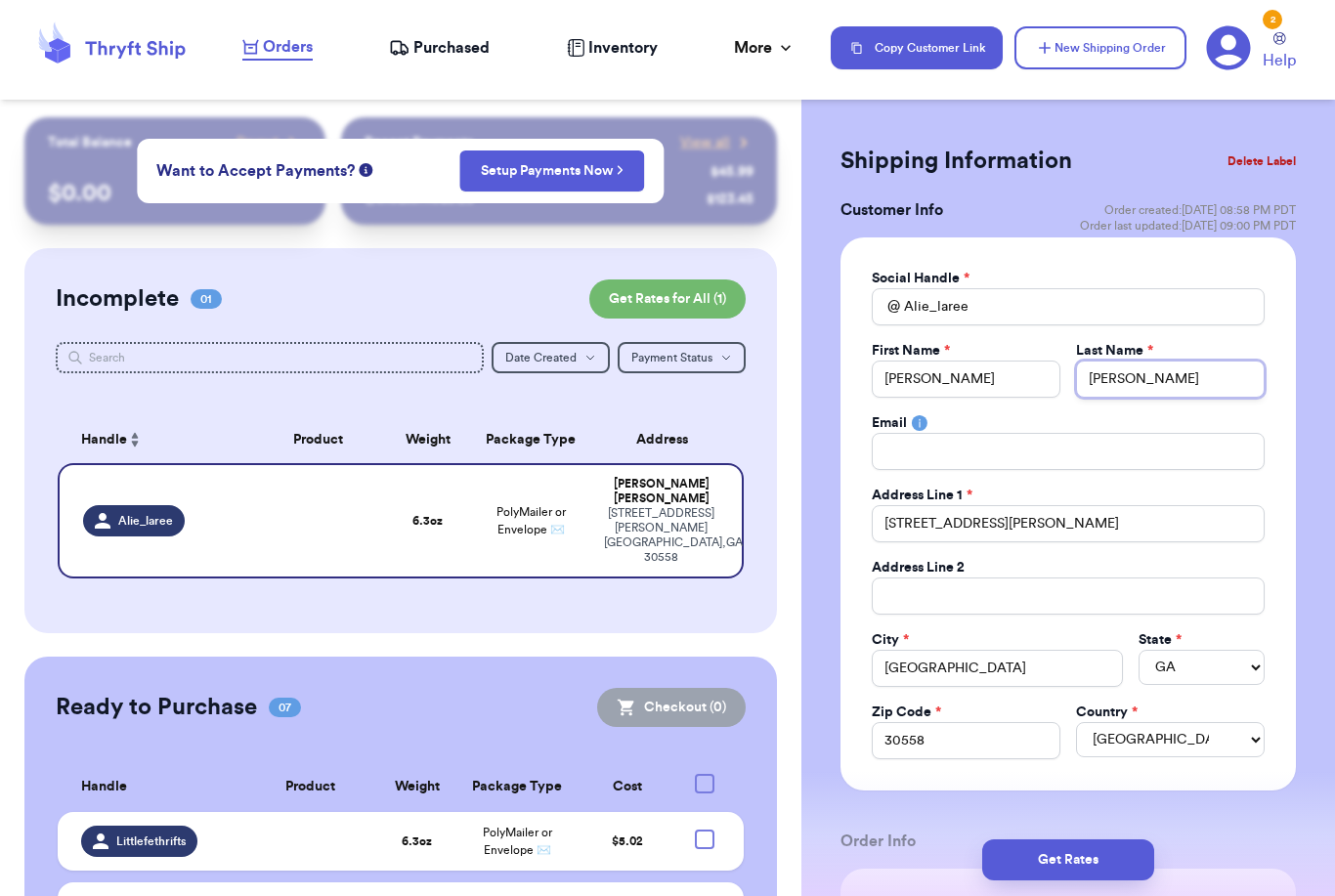
click at [1147, 377] on input "[PERSON_NAME]" at bounding box center [1170, 380] width 189 height 38
type input "[PERSON_NAME]"
click at [1134, 840] on button "Get Rates" at bounding box center [1068, 860] width 172 height 42
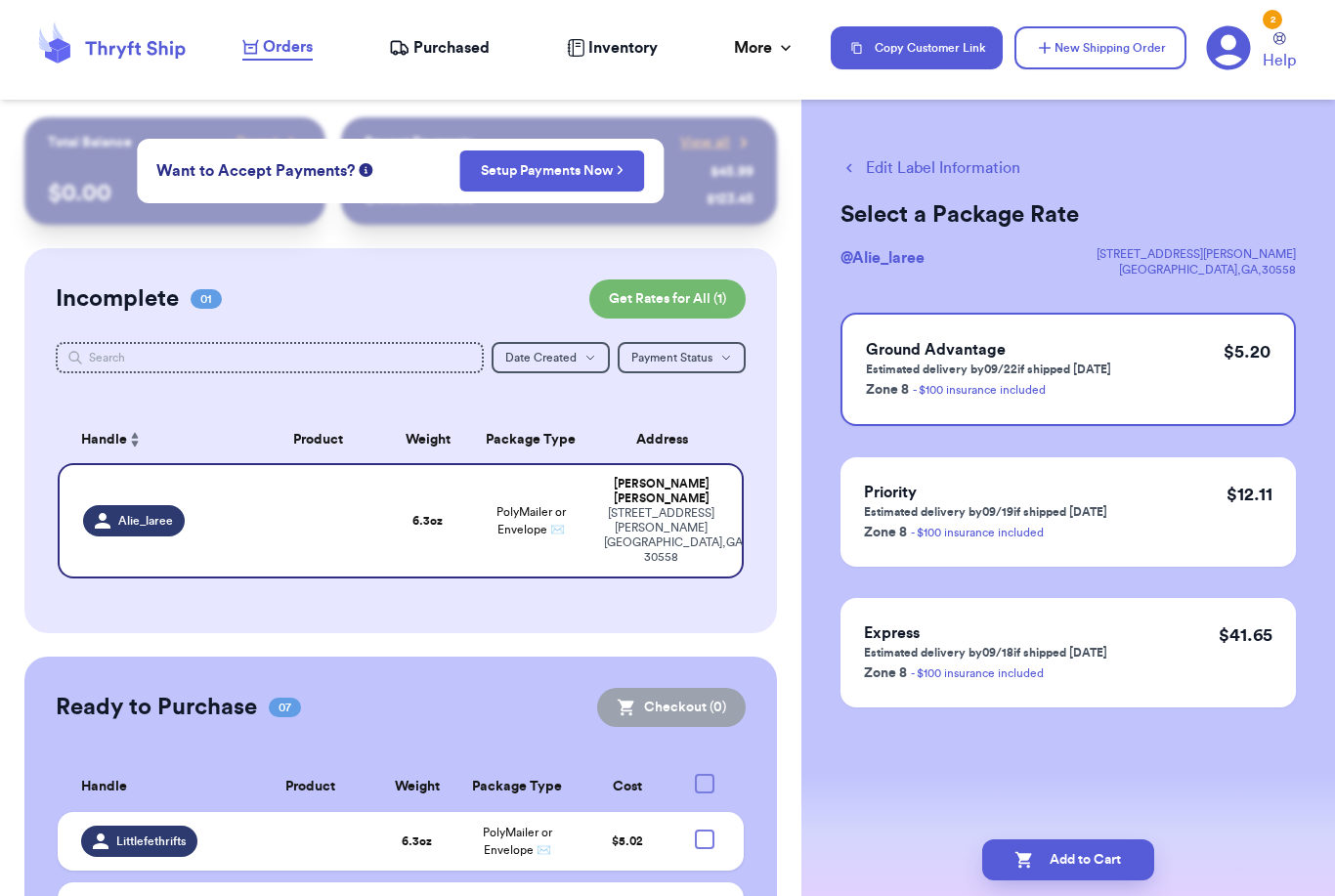
scroll to position [0, 0]
click at [1049, 851] on button "Add to Cart" at bounding box center [1068, 860] width 172 height 42
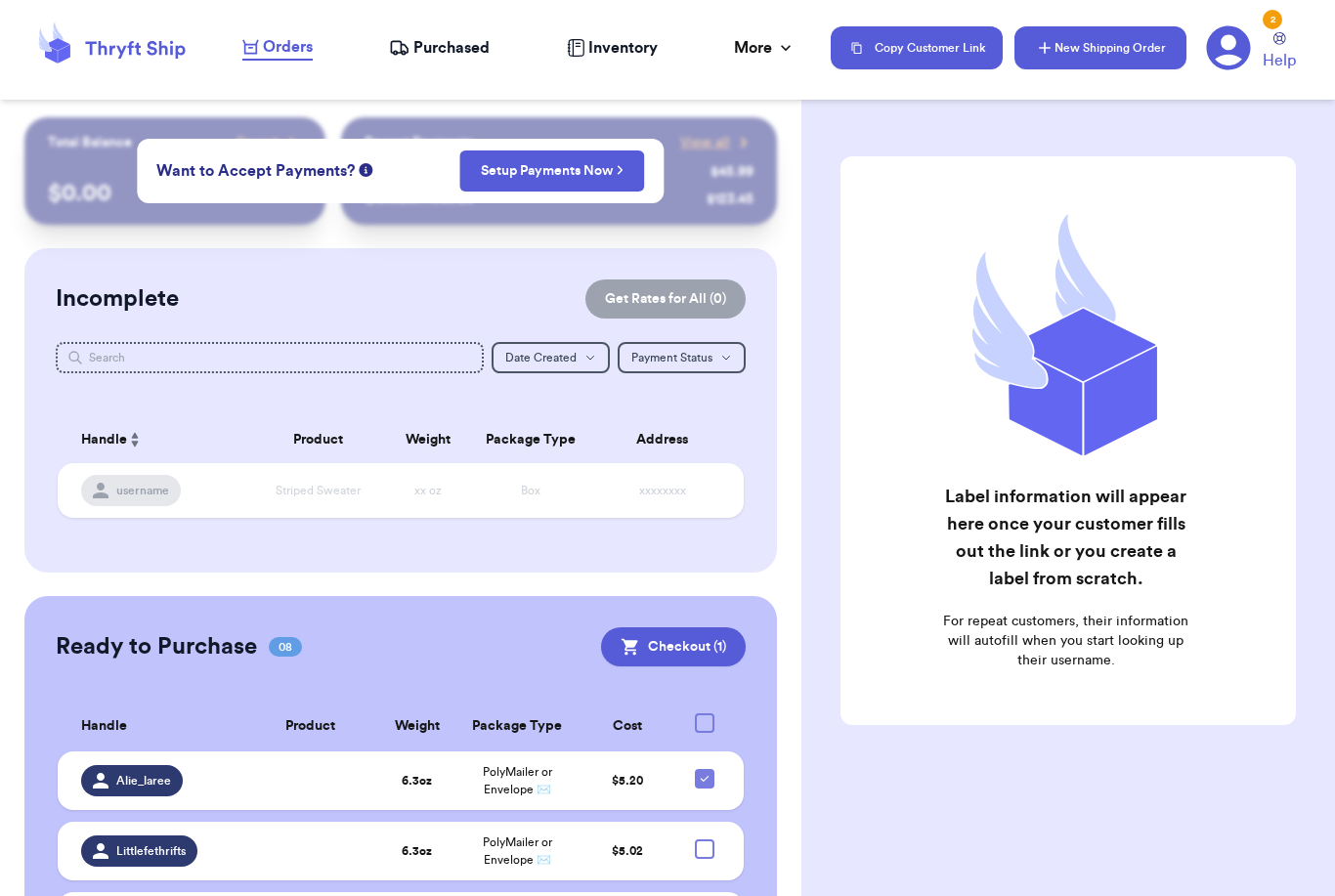
click at [1115, 47] on button "New Shipping Order" at bounding box center [1101, 47] width 172 height 43
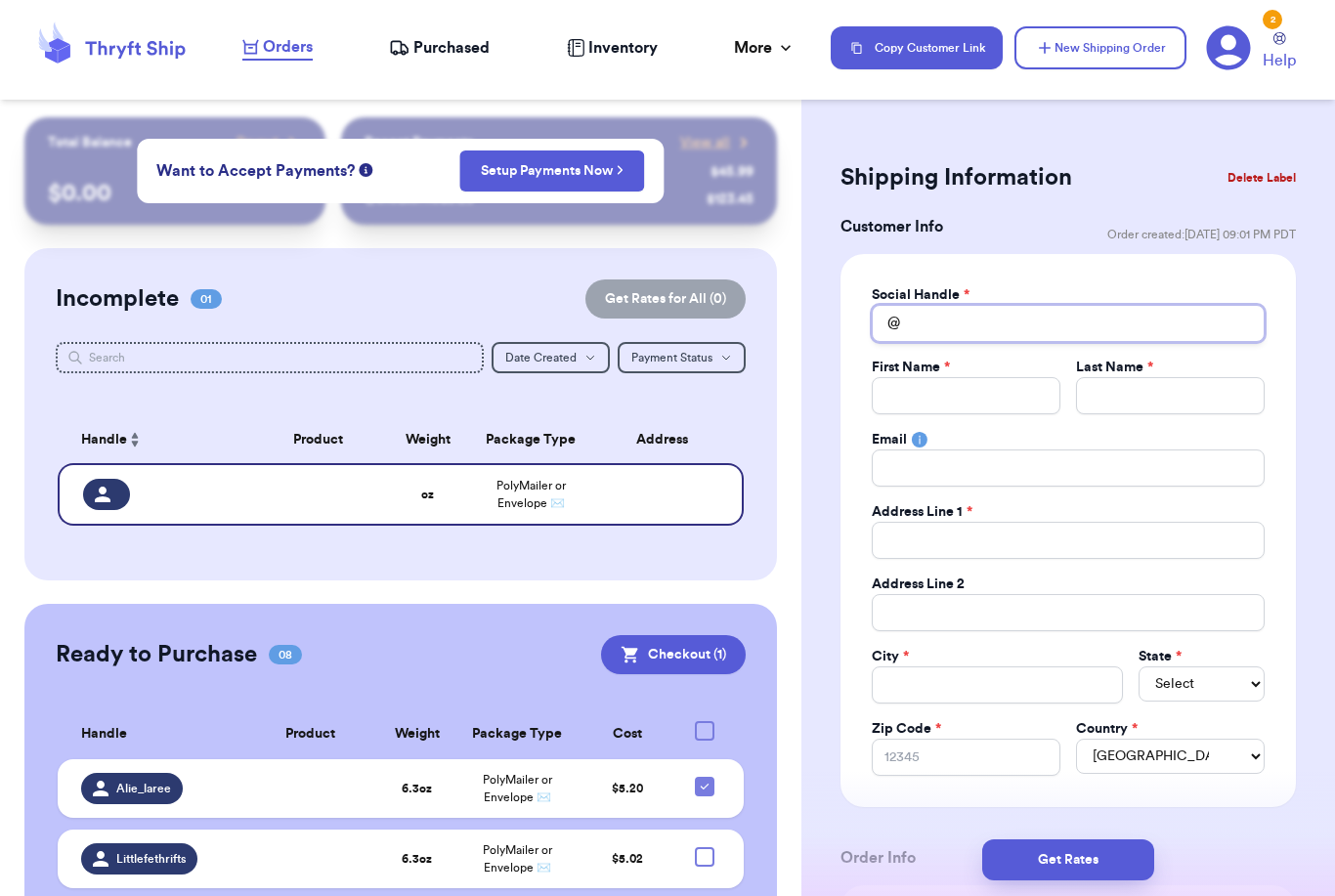
click at [1017, 325] on input "Total Amount Paid" at bounding box center [1067, 323] width 393 height 38
type input "_"
type input "_k"
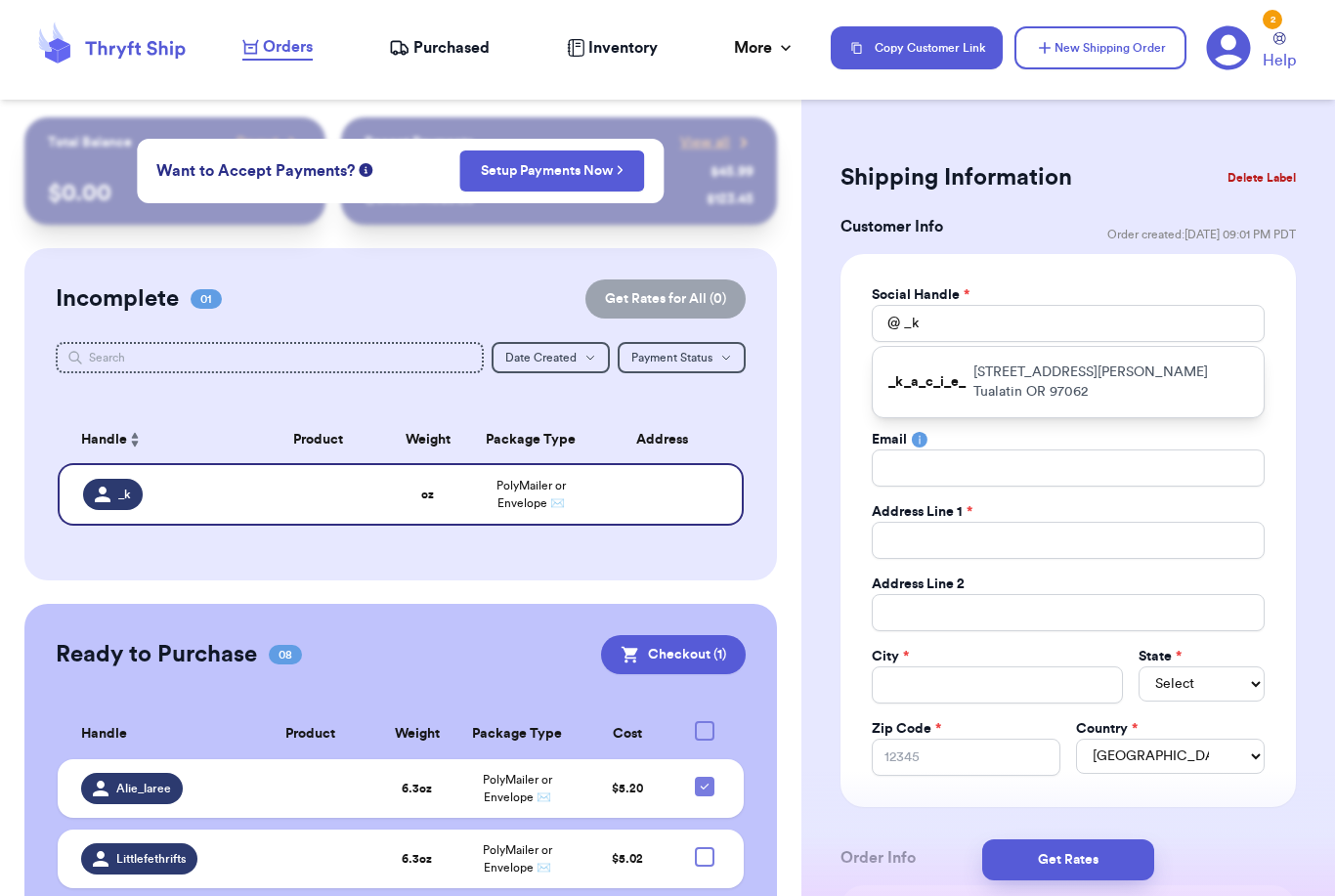
click at [1014, 369] on p "[STREET_ADDRESS][PERSON_NAME]" at bounding box center [1111, 383] width 275 height 40
type input "_k_a_c_i_e_"
type input "[PERSON_NAME]"
type input "[STREET_ADDRESS][PERSON_NAME]"
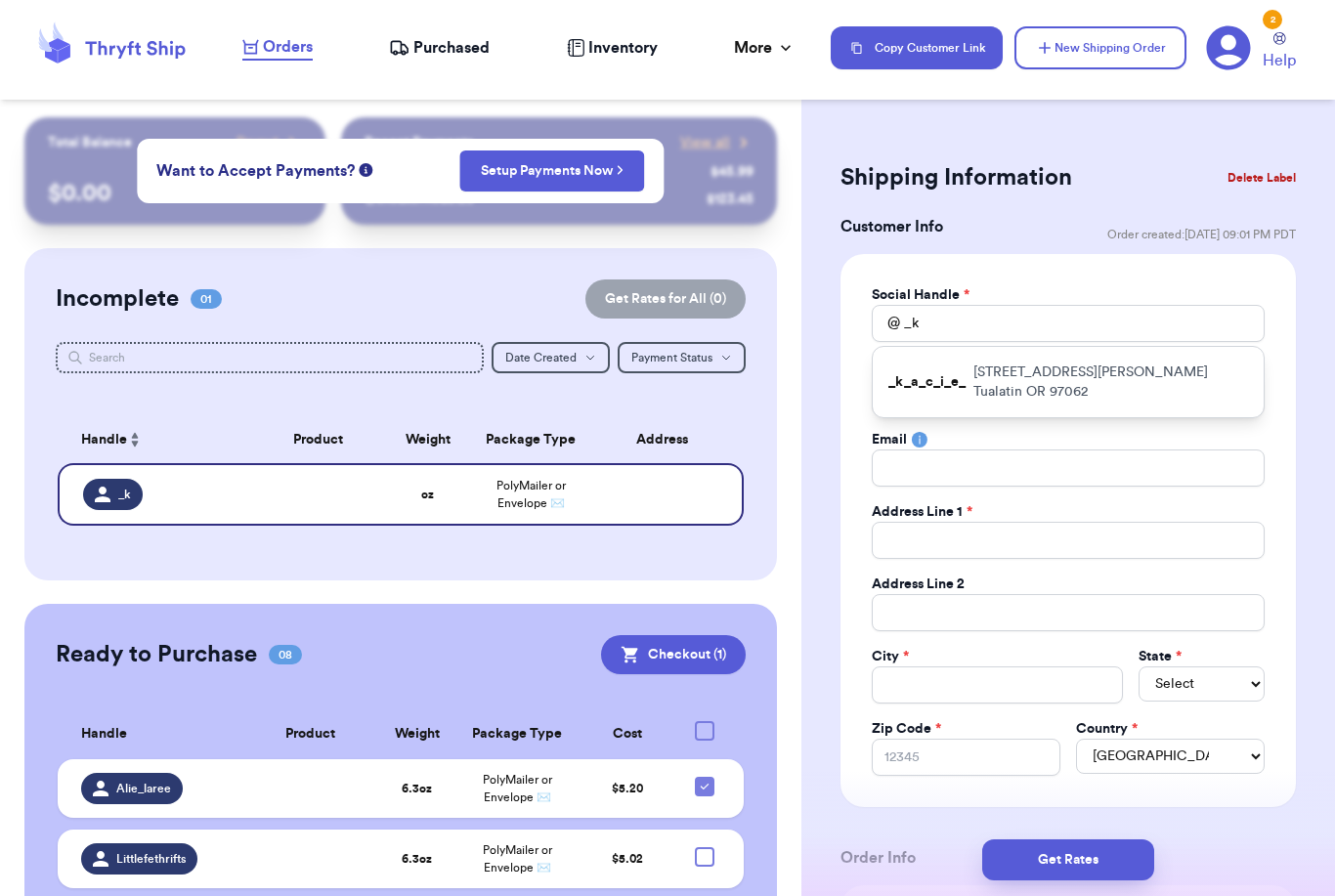
type input "Tualatin"
select select "OR"
type input "97062"
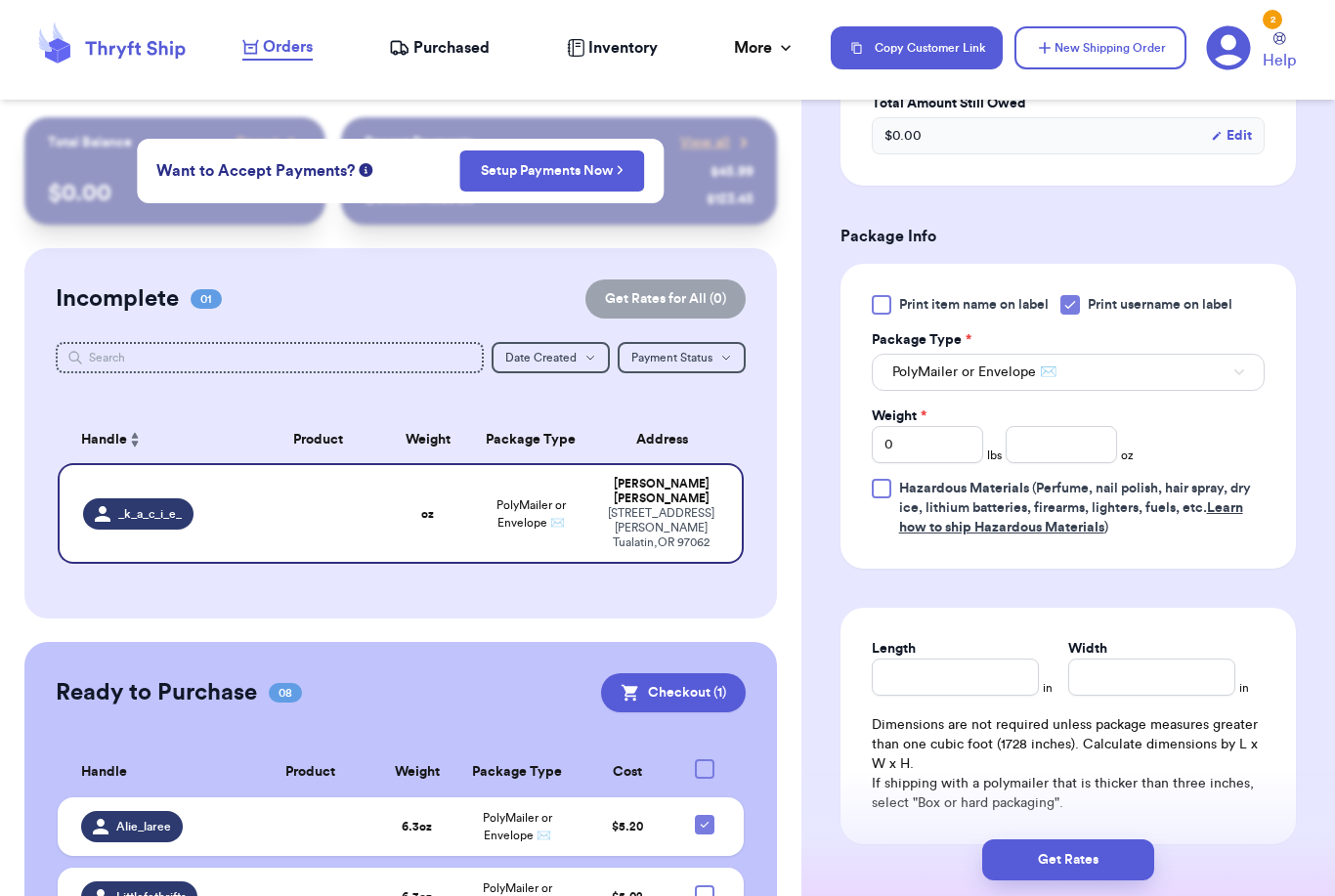
scroll to position [1036, 0]
click at [1060, 446] on input "number" at bounding box center [1061, 443] width 112 height 38
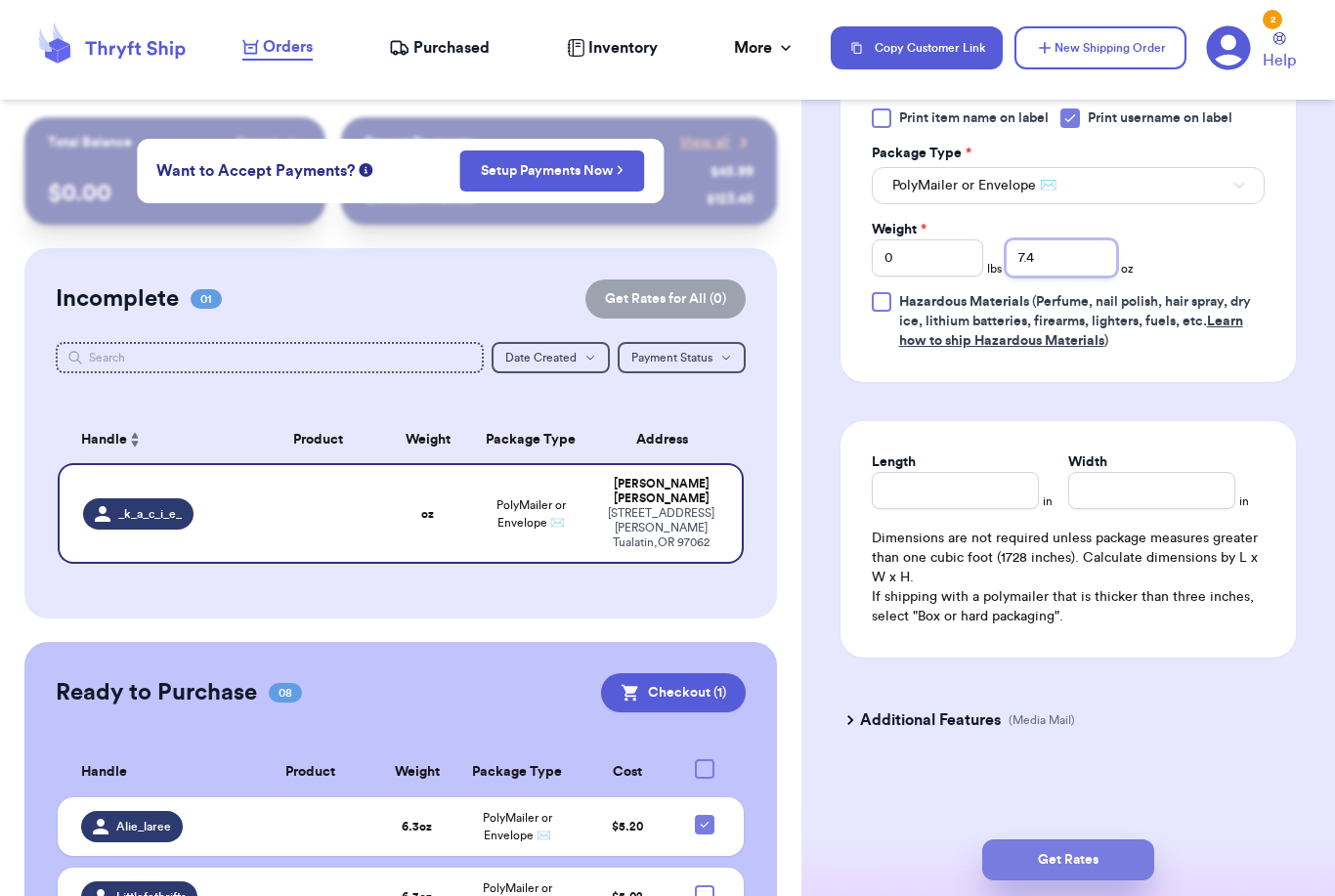
type input "7.4"
click at [1140, 840] on button "Get Rates" at bounding box center [1068, 860] width 172 height 42
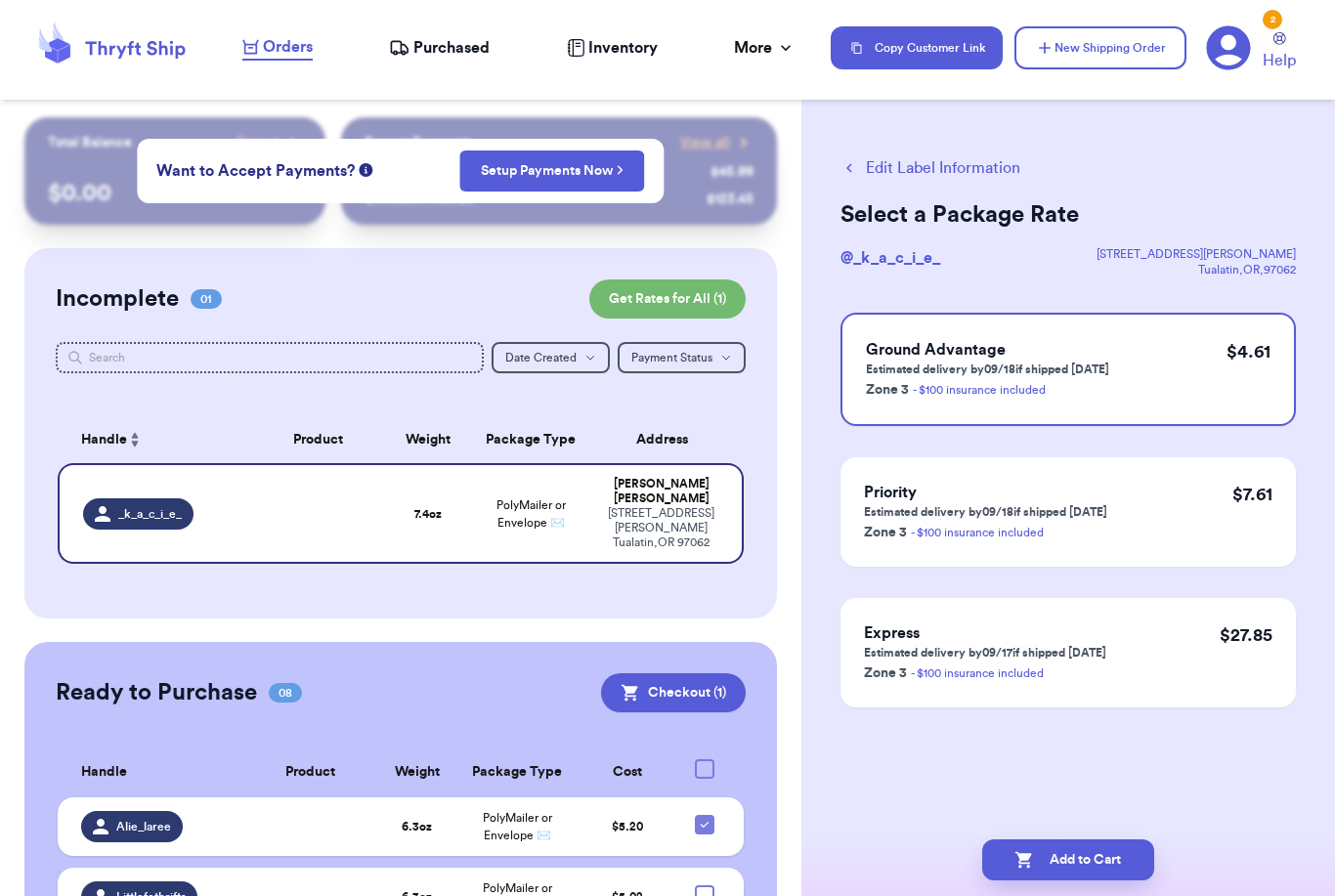
scroll to position [0, 0]
click at [1082, 840] on button "Add to Cart" at bounding box center [1068, 860] width 172 height 42
